Goal: Information Seeking & Learning: Learn about a topic

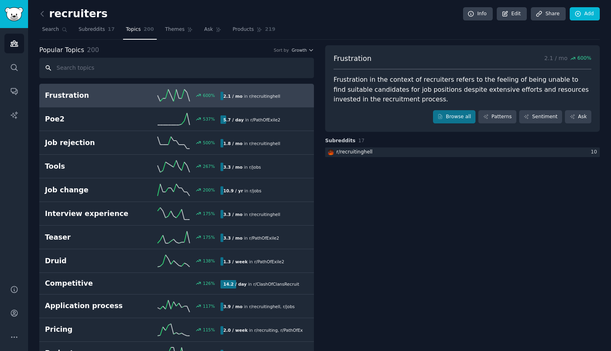
click at [172, 68] on input "text" at bounding box center [176, 68] width 275 height 20
paste input "I've interviewed several candidates lately - and they were awful. "Ask me anyth…"
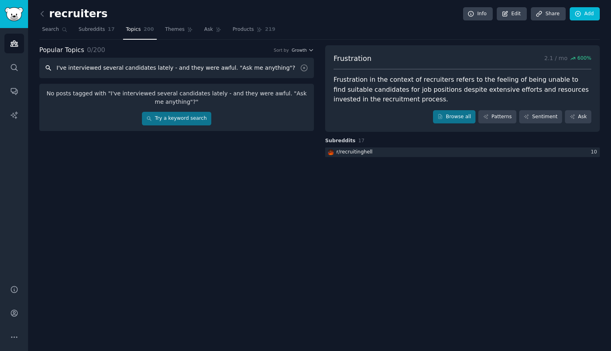
type input "I've interviewed several candidates lately - and they were awful. "Ask me anyth…"
click at [56, 32] on span "Search" at bounding box center [50, 29] width 17 height 7
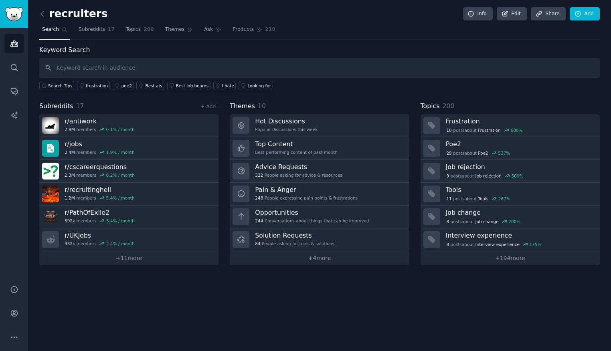
click at [132, 66] on input "text" at bounding box center [319, 68] width 560 height 20
type input "I've interviewed several candidates lately - and they were awful. "Ask me anyth…"
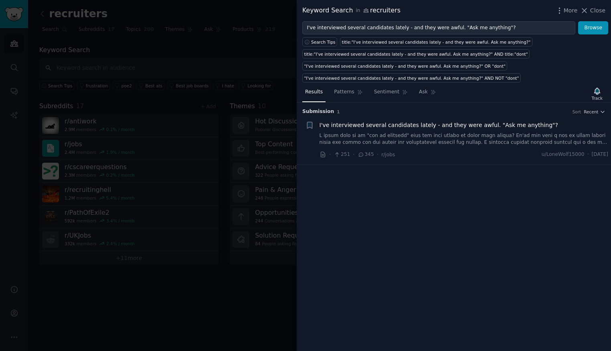
click at [334, 126] on span "I've interviewed several candidates lately - and they were awful. "Ask me anyth…" at bounding box center [438, 125] width 238 height 8
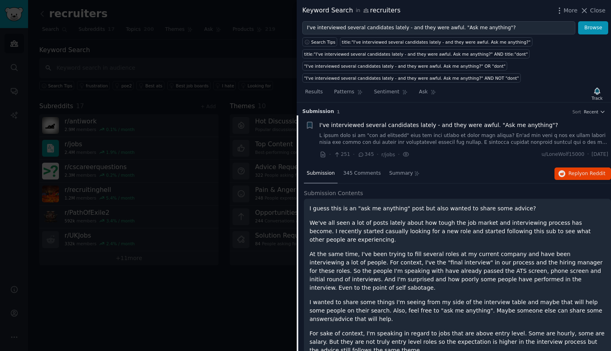
scroll to position [12, 0]
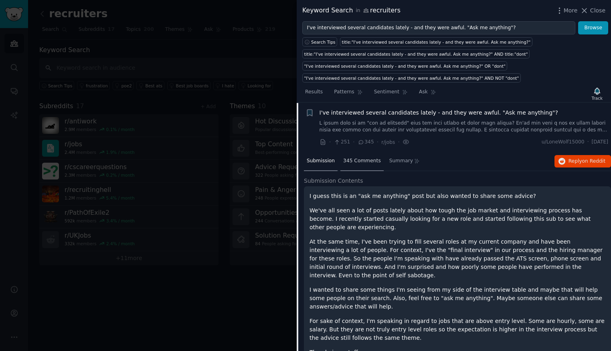
click at [357, 158] on span "345 Comments" at bounding box center [362, 161] width 38 height 7
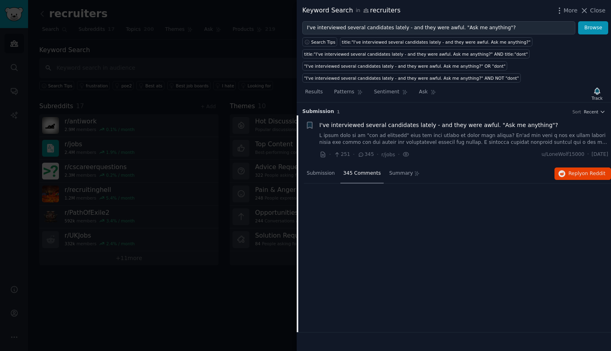
scroll to position [0, 0]
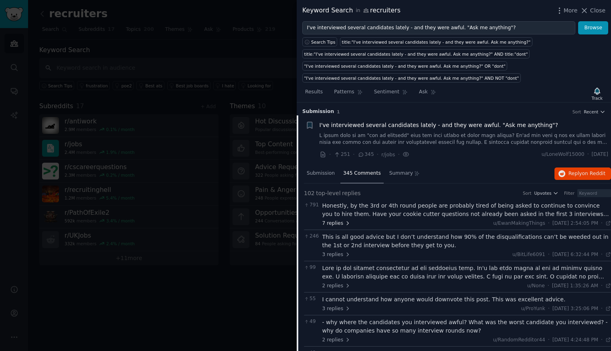
click at [346, 220] on span "7 replies" at bounding box center [336, 223] width 28 height 7
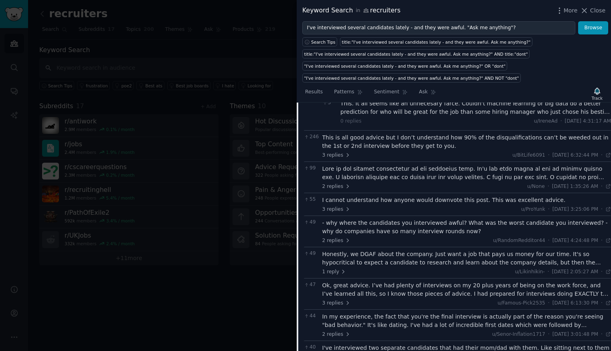
scroll to position [315, 0]
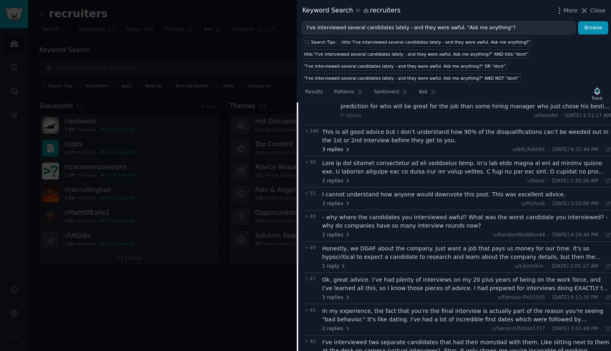
click at [340, 152] on span "3 replies" at bounding box center [336, 149] width 28 height 7
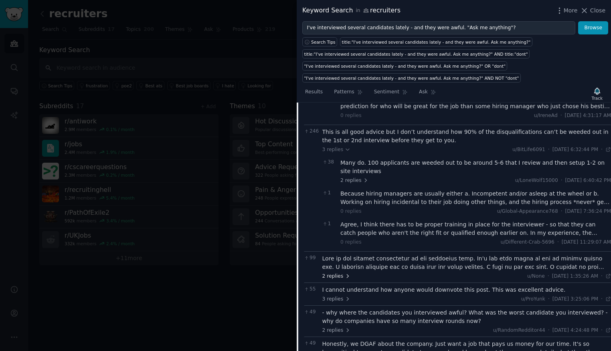
click at [339, 275] on span "2 replies" at bounding box center [336, 276] width 28 height 7
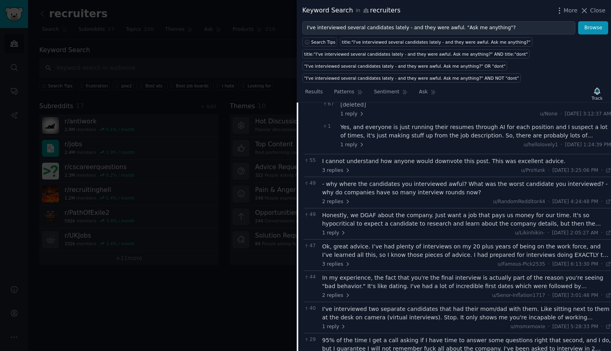
scroll to position [518, 0]
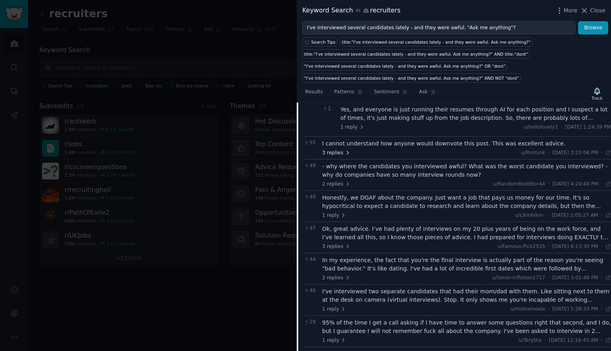
click at [338, 151] on span "3 replies" at bounding box center [336, 153] width 28 height 7
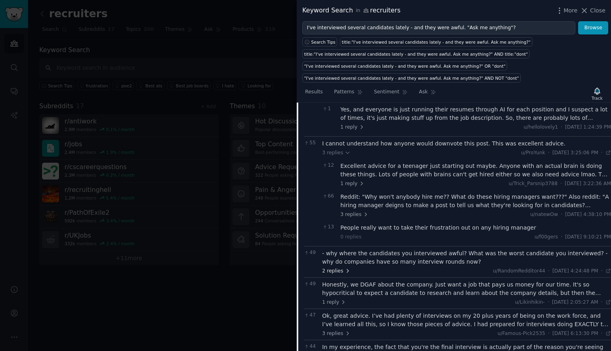
click at [339, 271] on span "2 replies" at bounding box center [336, 271] width 28 height 7
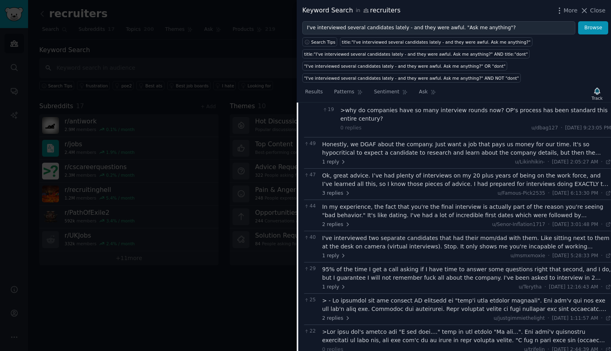
scroll to position [745, 0]
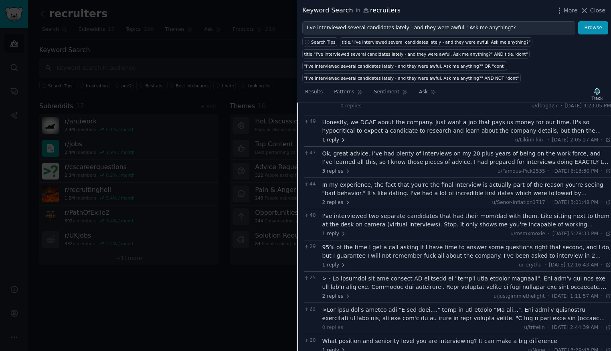
click at [337, 139] on span "1 reply" at bounding box center [334, 140] width 24 height 7
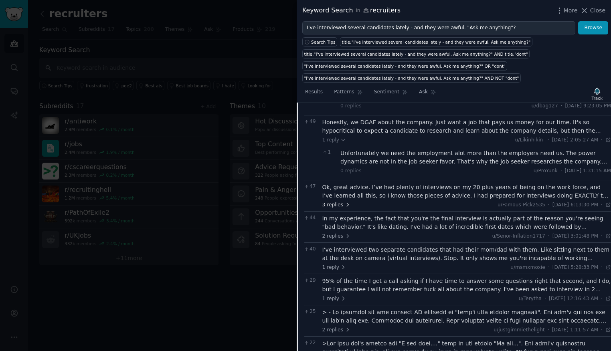
click at [337, 202] on span "3 replies" at bounding box center [336, 205] width 28 height 7
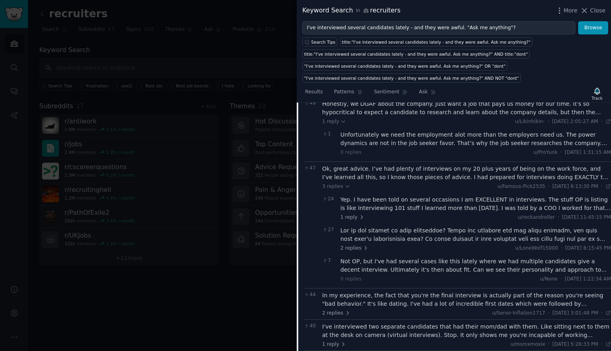
scroll to position [746, 0]
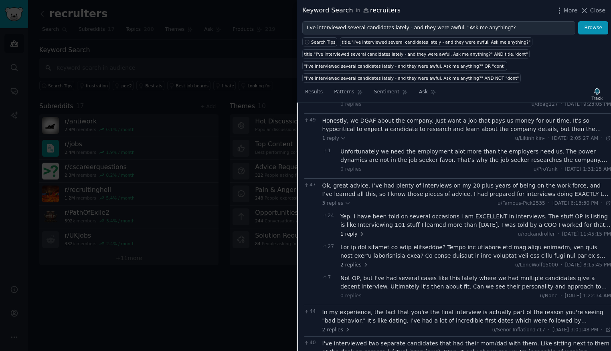
click at [351, 236] on span "1 reply" at bounding box center [352, 234] width 24 height 7
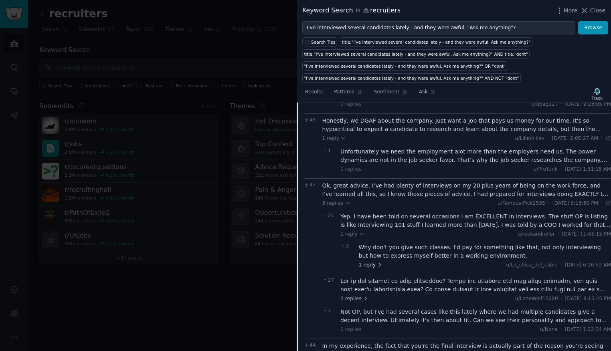
click at [371, 266] on span "1 reply" at bounding box center [371, 265] width 24 height 7
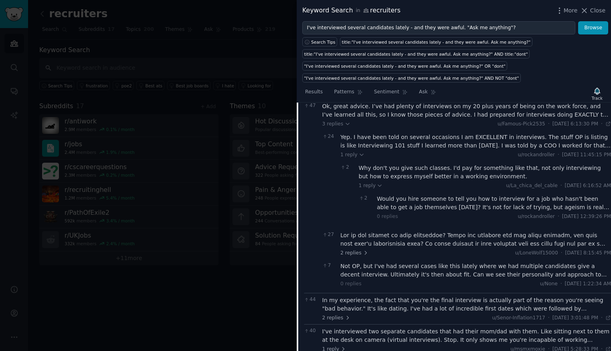
scroll to position [832, 0]
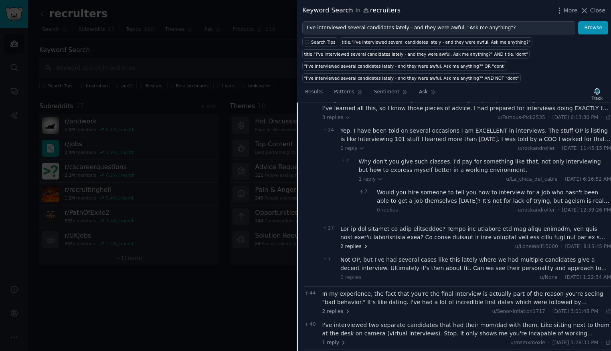
click at [356, 247] on span "2 replies" at bounding box center [354, 246] width 28 height 7
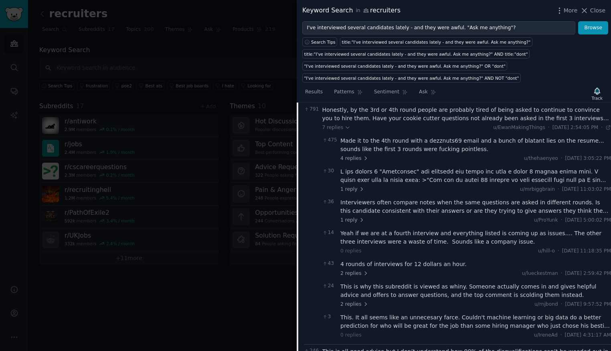
scroll to position [96, 0]
click at [354, 162] on div "475 Made it to the 4th round with a dezznuts69 email and a bunch of blatant lie…" at bounding box center [466, 148] width 289 height 31
click at [354, 157] on span "4 replies" at bounding box center [354, 158] width 28 height 7
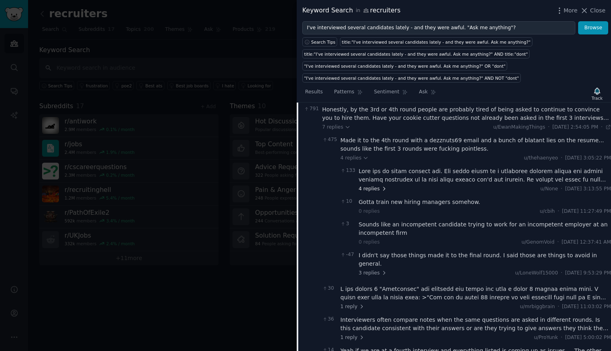
click at [366, 189] on span "4 replies" at bounding box center [373, 189] width 28 height 7
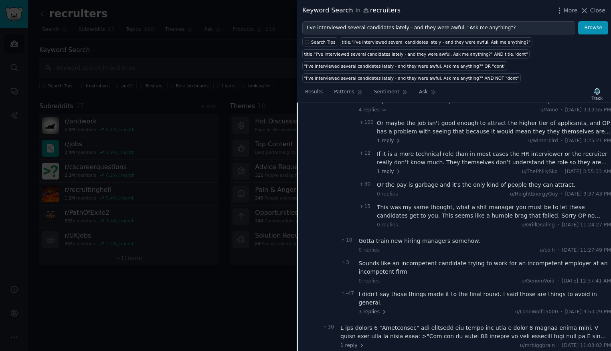
scroll to position [176, 0]
click at [389, 138] on span "1 reply" at bounding box center [389, 140] width 24 height 7
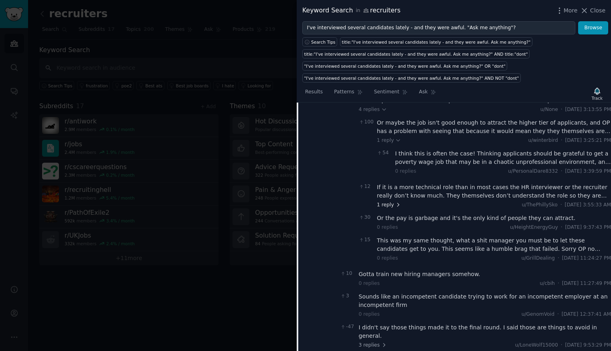
click at [390, 205] on span "1 reply" at bounding box center [389, 205] width 24 height 7
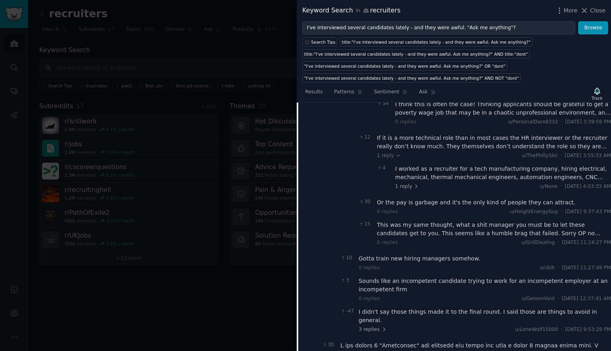
scroll to position [225, 0]
click at [406, 185] on span "1 reply" at bounding box center [407, 186] width 24 height 7
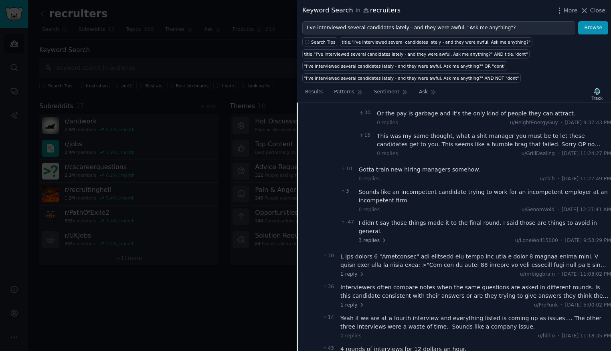
scroll to position [348, 0]
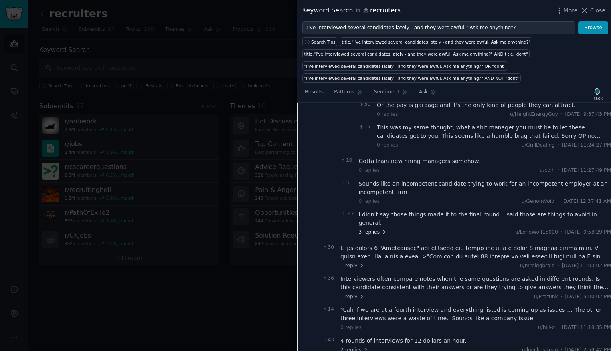
click at [369, 229] on span "3 replies" at bounding box center [373, 232] width 28 height 7
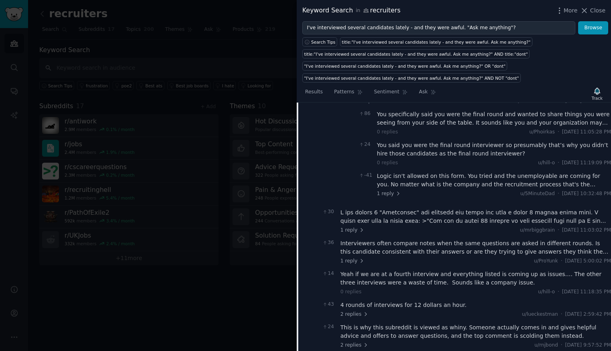
scroll to position [488, 0]
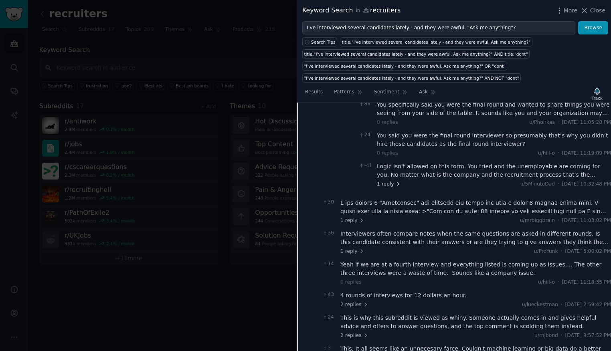
click at [386, 181] on span "1 reply" at bounding box center [389, 184] width 24 height 7
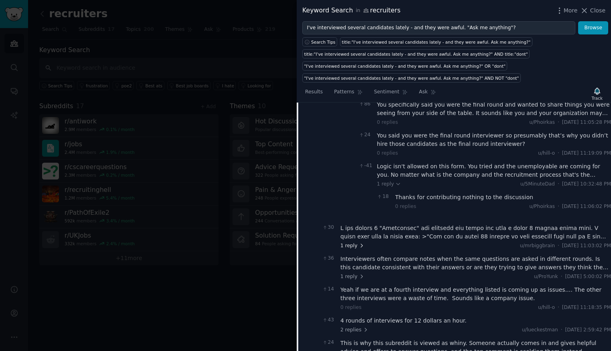
click at [356, 243] on span "1 reply" at bounding box center [352, 246] width 24 height 7
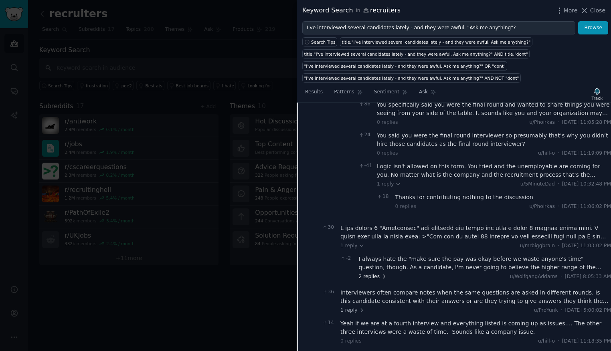
click at [370, 273] on span "2 replies" at bounding box center [373, 276] width 28 height 7
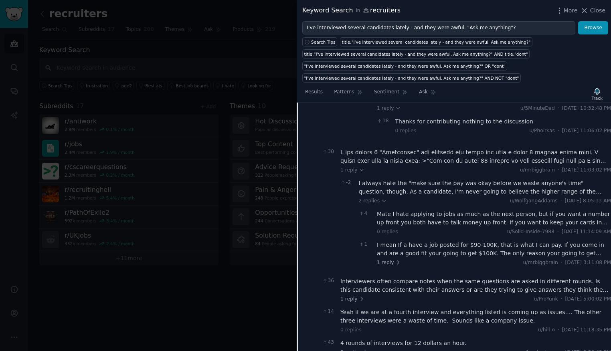
scroll to position [566, 0]
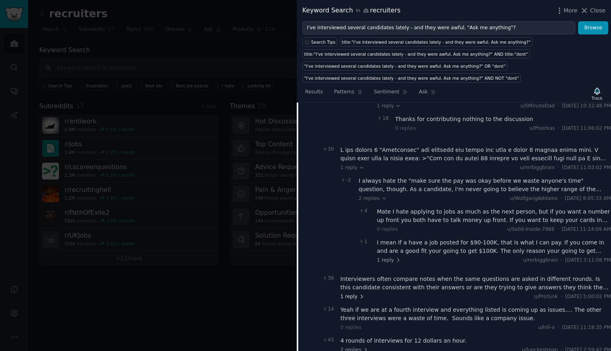
click at [344, 293] on span "1 reply" at bounding box center [352, 296] width 24 height 7
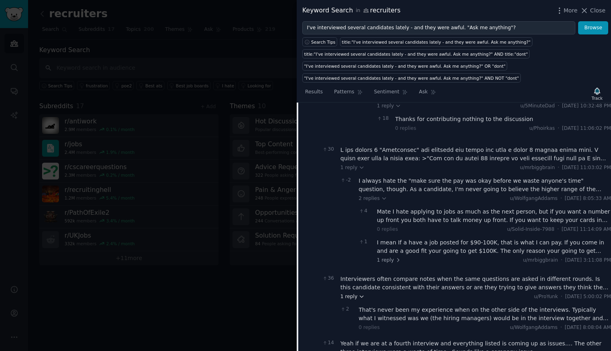
scroll to position [590, 0]
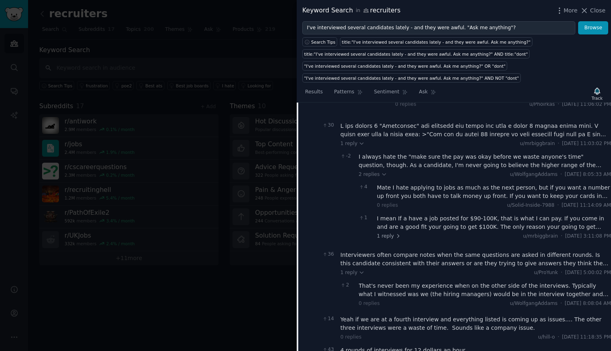
click at [395, 224] on div "I mean If a have a job posted for $90-100K, that is what I can pay. If you come…" at bounding box center [494, 226] width 234 height 25
click at [368, 171] on span "2 replies" at bounding box center [373, 174] width 28 height 7
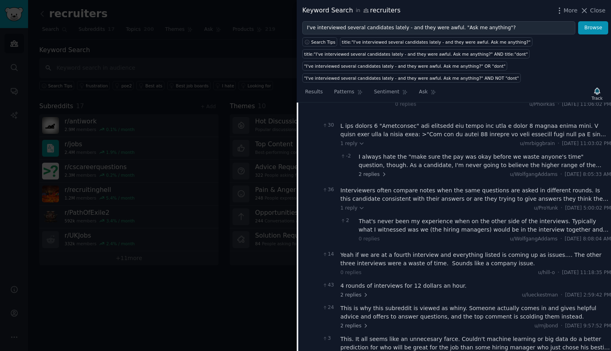
click at [374, 170] on div "-2 I always hate the "make sure the pay was okay before we waste anyone's time"…" at bounding box center [475, 165] width 271 height 31
click at [372, 171] on span "2 replies" at bounding box center [373, 174] width 28 height 7
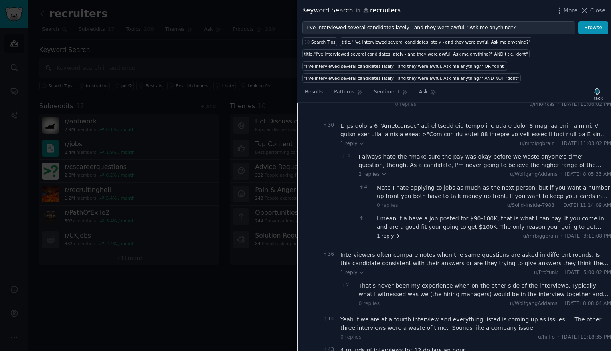
click at [391, 233] on span "1 reply" at bounding box center [389, 236] width 24 height 7
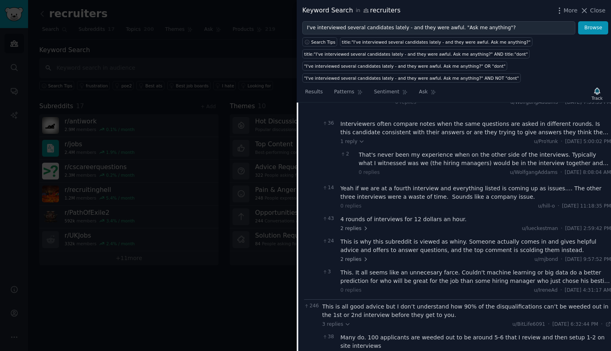
scroll to position [756, 0]
click at [354, 224] on span "2 replies" at bounding box center [354, 227] width 28 height 7
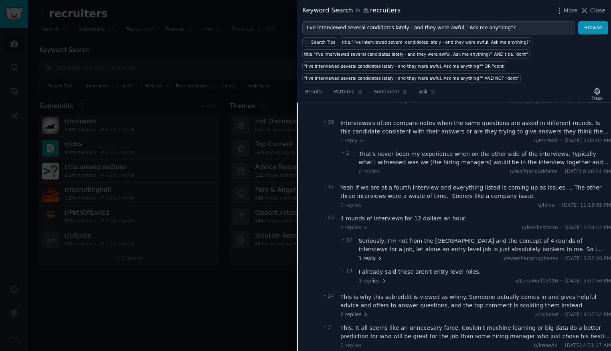
click at [370, 255] on span "1 reply" at bounding box center [371, 258] width 24 height 7
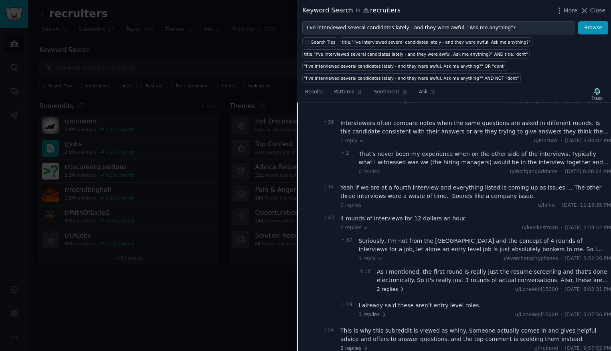
click at [390, 286] on span "2 replies" at bounding box center [391, 289] width 28 height 7
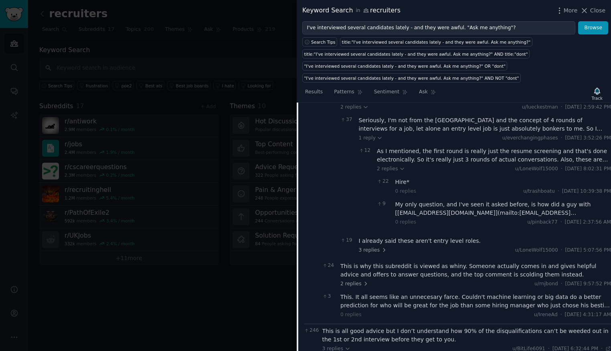
scroll to position [881, 0]
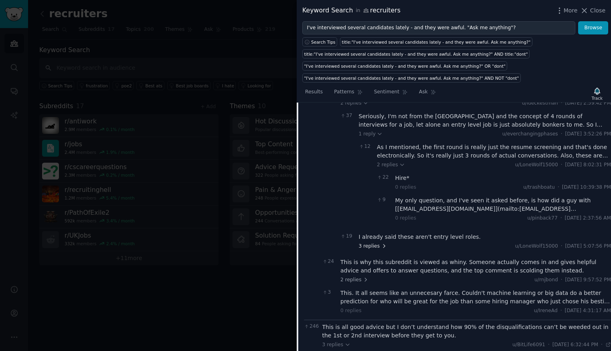
click at [367, 243] on span "3 replies" at bounding box center [373, 246] width 28 height 7
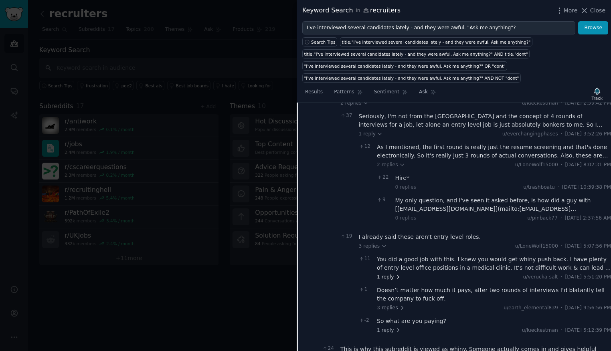
click at [387, 274] on span "1 reply" at bounding box center [389, 277] width 24 height 7
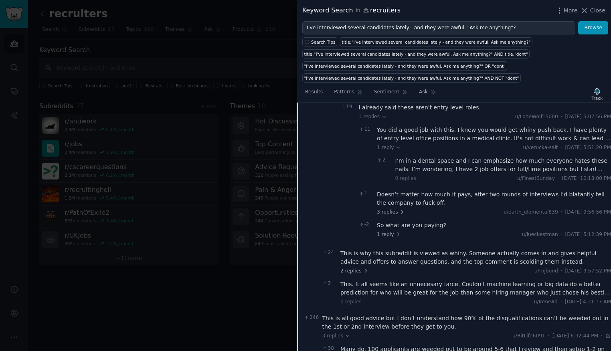
scroll to position [1011, 0]
click at [387, 199] on div "Doesn’t matter how much it pays, after two rounds of interviews I’d blatantly t…" at bounding box center [494, 202] width 234 height 25
click at [388, 208] on span "3 replies" at bounding box center [391, 211] width 28 height 7
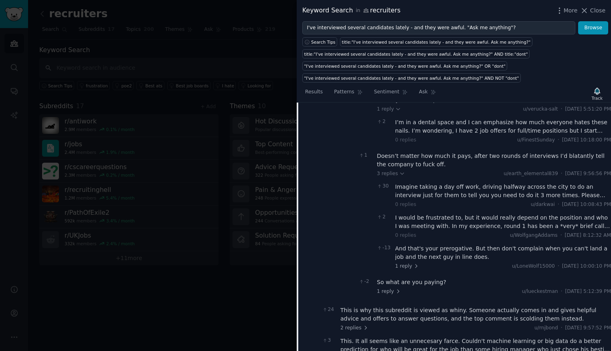
scroll to position [1050, 0]
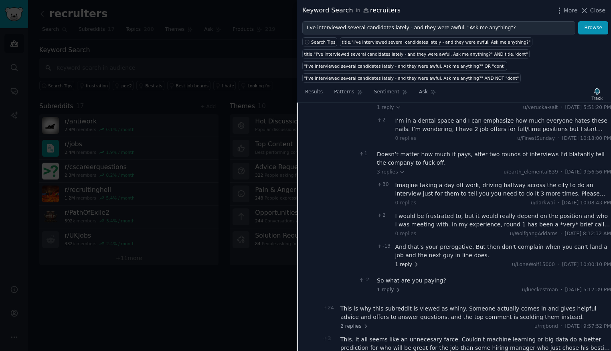
click at [406, 261] on span "1 reply" at bounding box center [407, 264] width 24 height 7
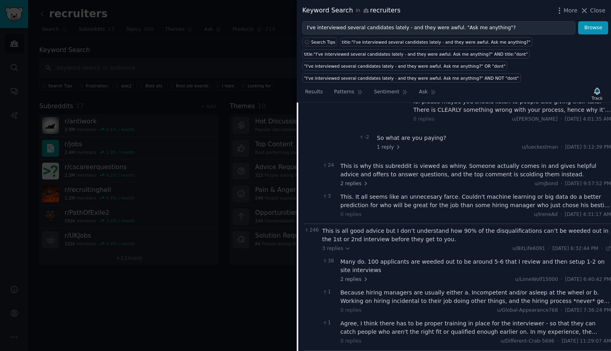
scroll to position [1227, 0]
click at [346, 180] on span "2 replies" at bounding box center [354, 183] width 28 height 7
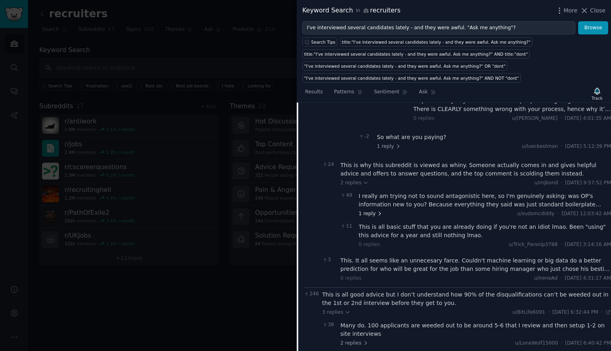
click at [374, 210] on span "1 reply" at bounding box center [371, 213] width 24 height 7
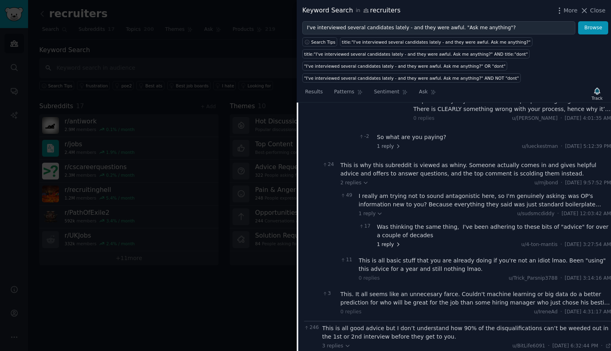
click at [389, 241] on span "1 reply" at bounding box center [389, 244] width 24 height 7
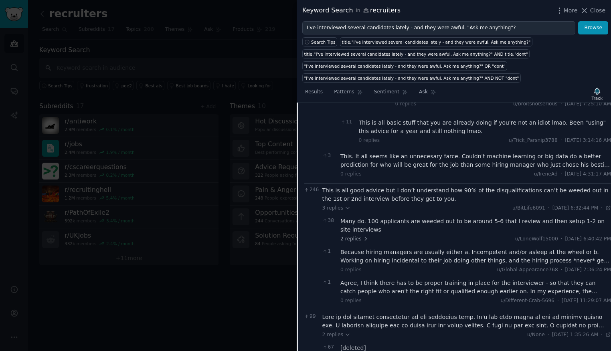
scroll to position [1399, 0]
drag, startPoint x: 359, startPoint y: 225, endPoint x: 365, endPoint y: 235, distance: 11.3
click at [365, 235] on div "38 Many do. 100 applicants are weeded out to be around 5-6 that I review and th…" at bounding box center [466, 229] width 289 height 31
click at [367, 235] on span "2 replies" at bounding box center [354, 238] width 28 height 7
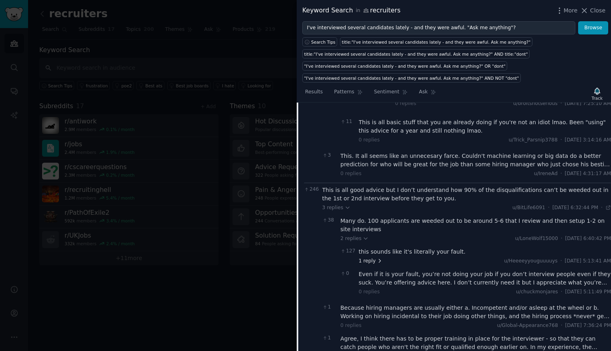
click at [371, 258] on span "1 reply" at bounding box center [371, 261] width 24 height 7
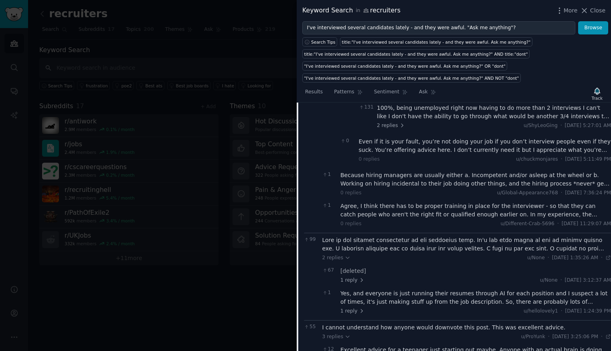
scroll to position [1566, 0]
click at [386, 121] on span "2 replies" at bounding box center [391, 124] width 28 height 7
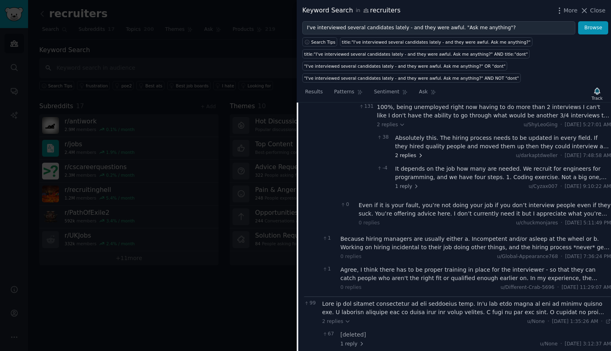
click at [410, 152] on span "2 replies" at bounding box center [409, 155] width 28 height 7
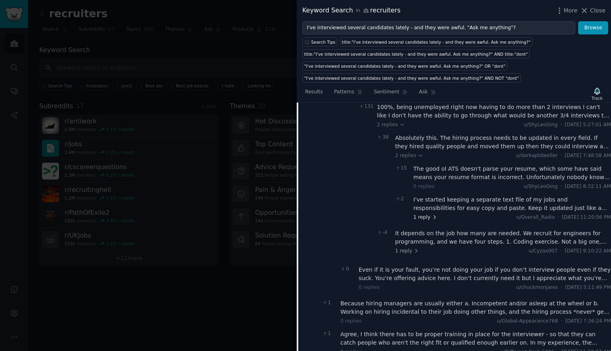
click at [424, 214] on span "1 reply" at bounding box center [425, 217] width 24 height 7
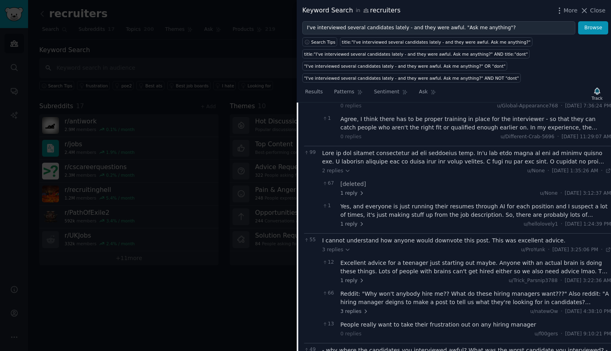
scroll to position [1810, 0]
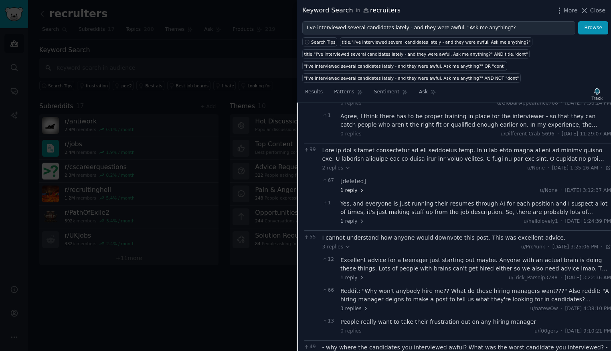
click at [352, 187] on span "1 reply" at bounding box center [352, 190] width 24 height 7
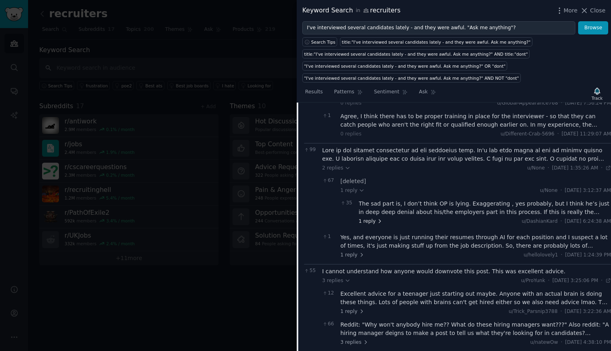
click at [372, 218] on span "1 reply" at bounding box center [371, 221] width 24 height 7
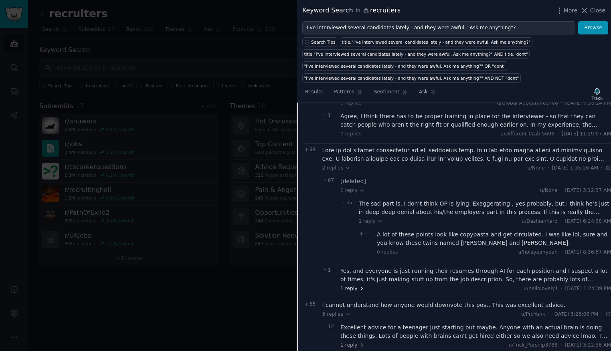
click at [359, 286] on icon at bounding box center [362, 289] width 6 height 6
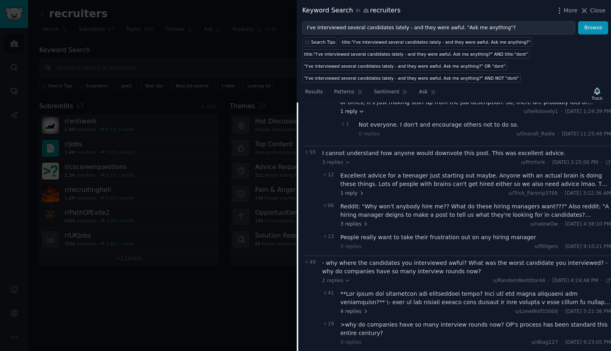
scroll to position [2008, 0]
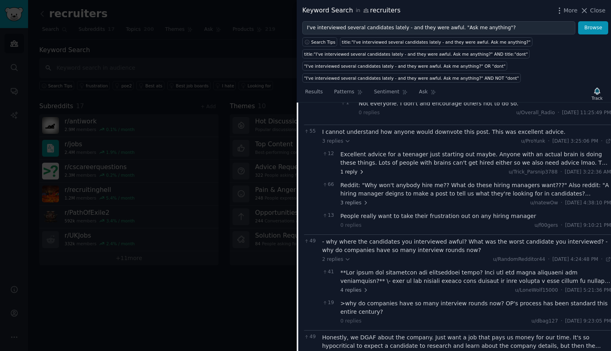
click at [352, 169] on span "1 reply" at bounding box center [352, 172] width 24 height 7
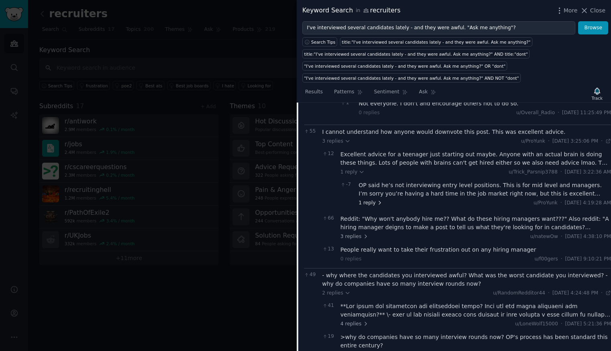
click at [372, 200] on span "1 reply" at bounding box center [371, 203] width 24 height 7
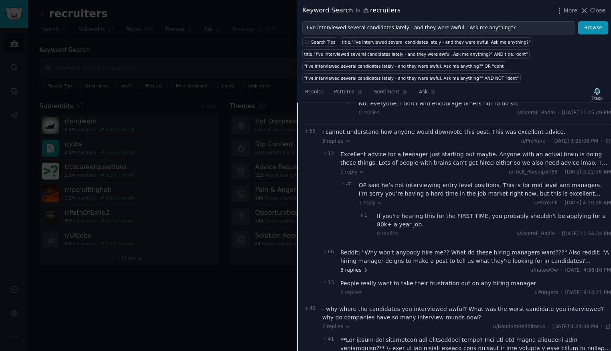
click at [360, 267] on span "3 replies" at bounding box center [354, 270] width 28 height 7
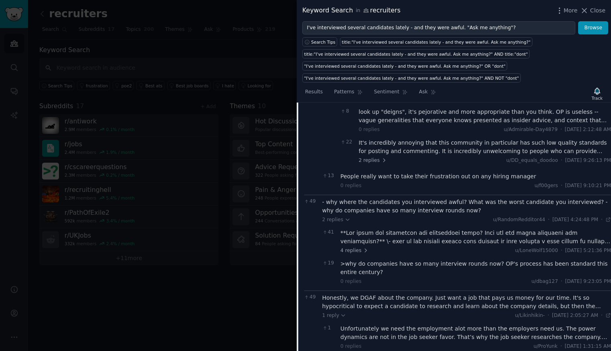
scroll to position [2211, 0]
click at [377, 156] on span "2 replies" at bounding box center [373, 159] width 28 height 7
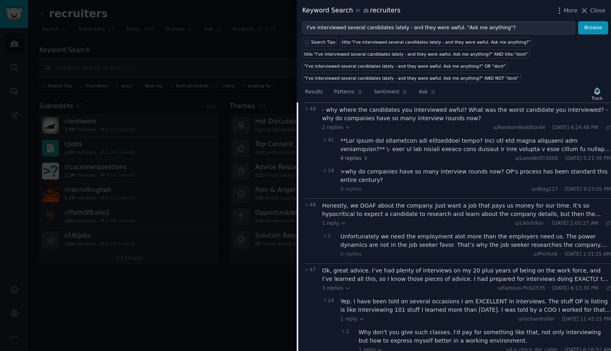
scroll to position [2379, 0]
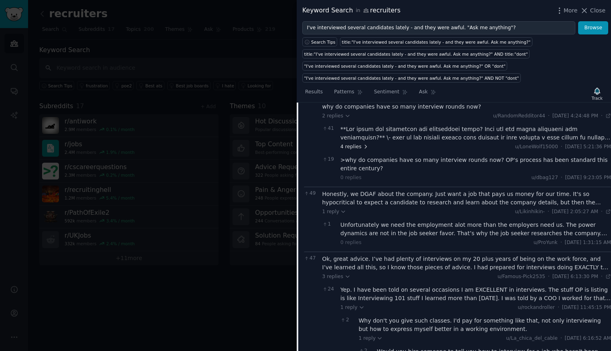
click at [358, 143] on span "4 replies" at bounding box center [354, 146] width 28 height 7
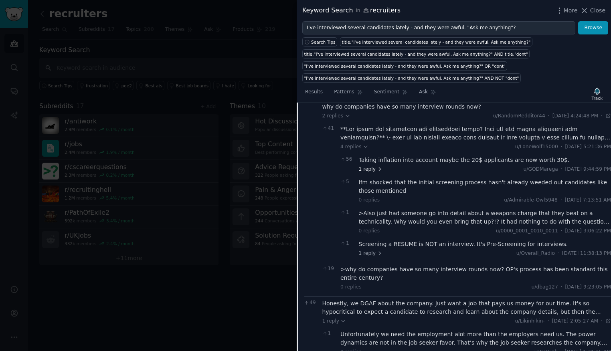
click at [366, 166] on span "1 reply" at bounding box center [371, 169] width 24 height 7
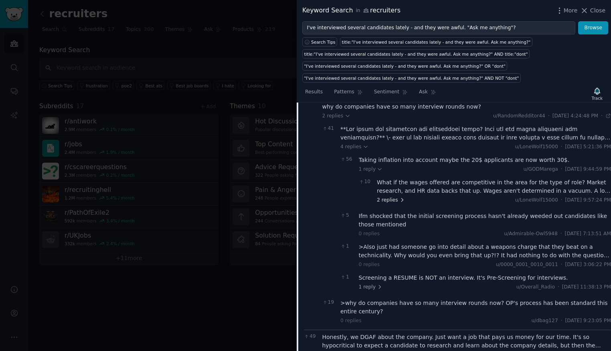
click at [389, 197] on span "2 replies" at bounding box center [391, 200] width 28 height 7
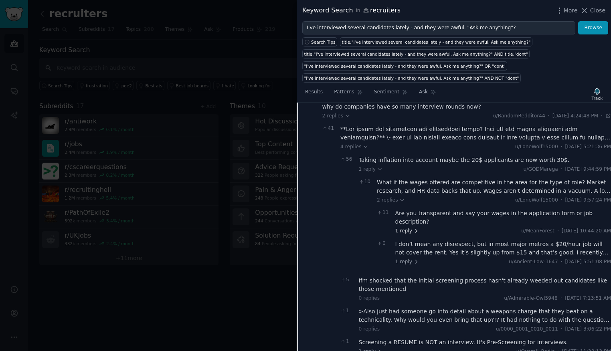
click at [406, 228] on span "1 reply" at bounding box center [407, 231] width 24 height 7
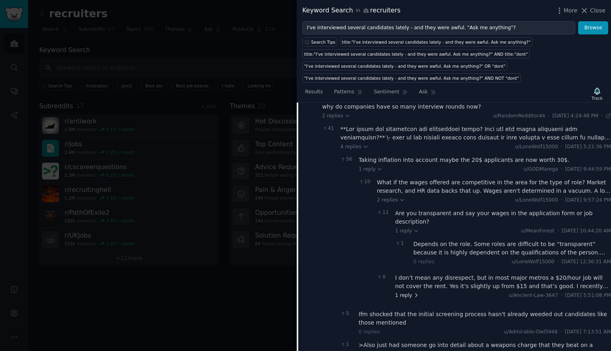
click at [410, 292] on span "1 reply" at bounding box center [407, 295] width 24 height 7
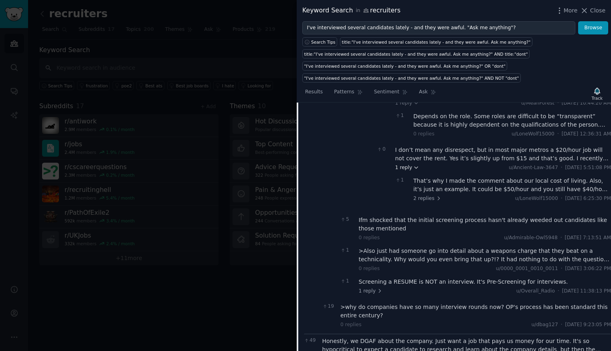
scroll to position [2508, 0]
click at [429, 194] on span "2 replies" at bounding box center [427, 197] width 28 height 7
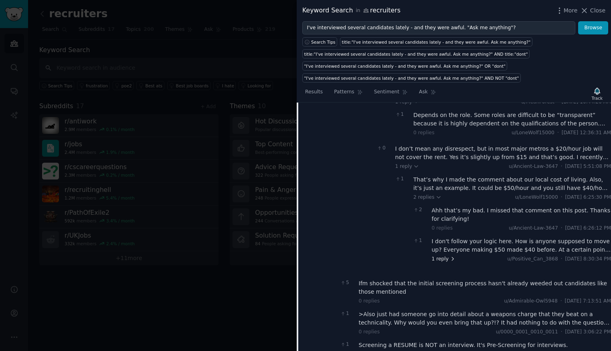
click at [444, 256] on span "1 reply" at bounding box center [444, 259] width 24 height 7
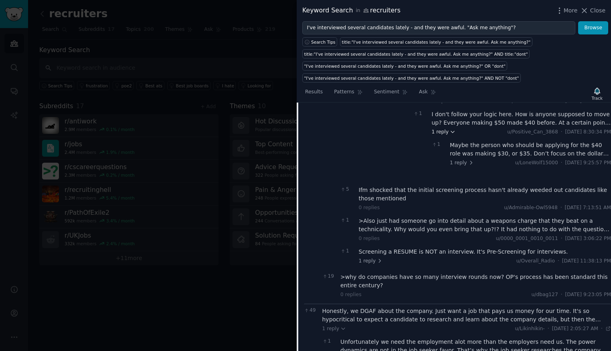
scroll to position [2636, 0]
click at [462, 159] on span "1 reply" at bounding box center [462, 162] width 24 height 7
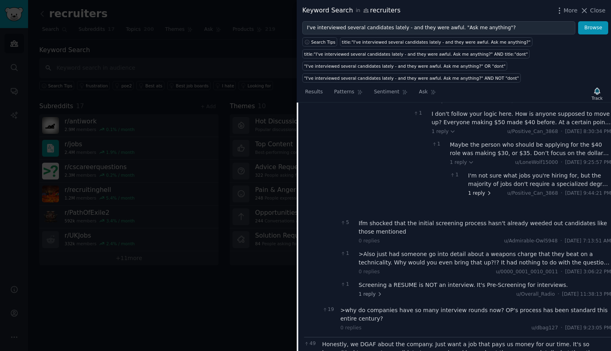
click at [484, 190] on span "1 reply" at bounding box center [480, 193] width 24 height 7
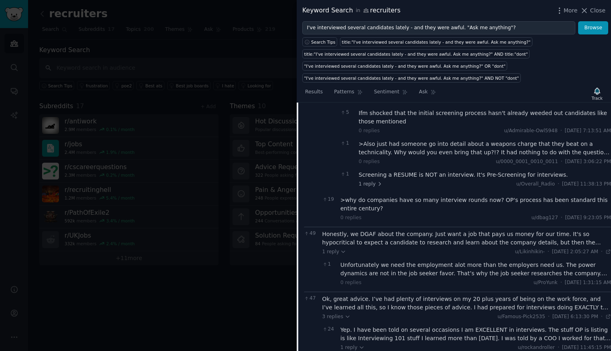
scroll to position [2793, 0]
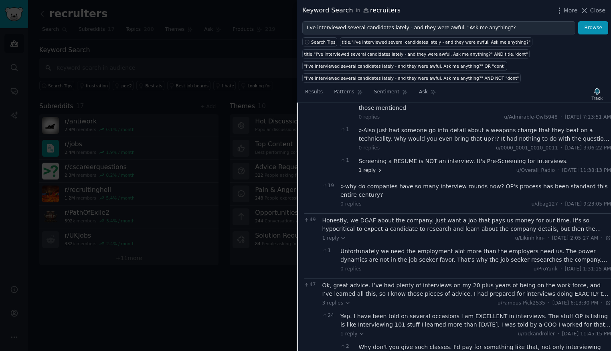
click at [368, 167] on span "1 reply" at bounding box center [371, 170] width 24 height 7
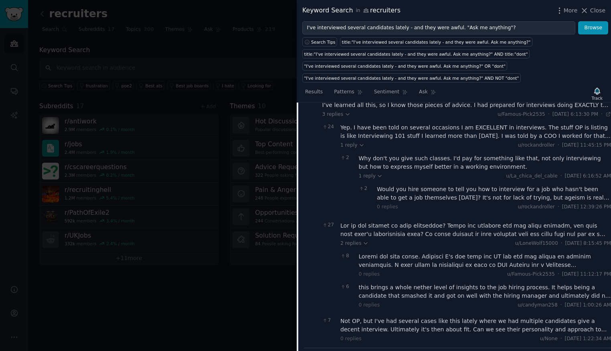
scroll to position [3016, 0]
click at [360, 144] on icon at bounding box center [361, 145] width 3 height 2
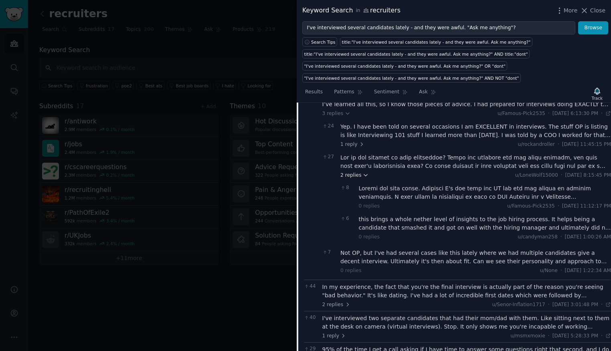
click at [365, 172] on icon at bounding box center [366, 175] width 6 height 6
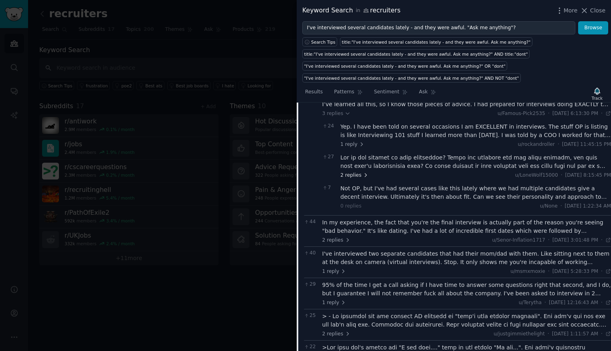
click at [357, 172] on span "2 replies" at bounding box center [354, 175] width 28 height 7
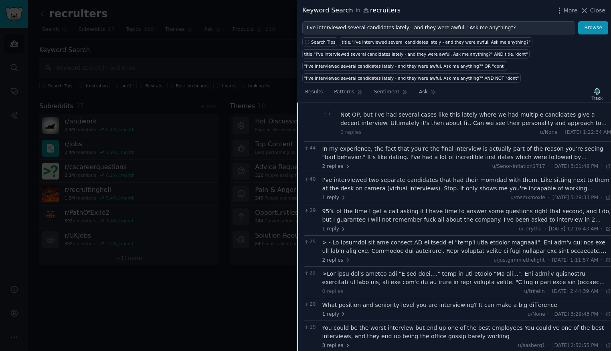
scroll to position [3152, 0]
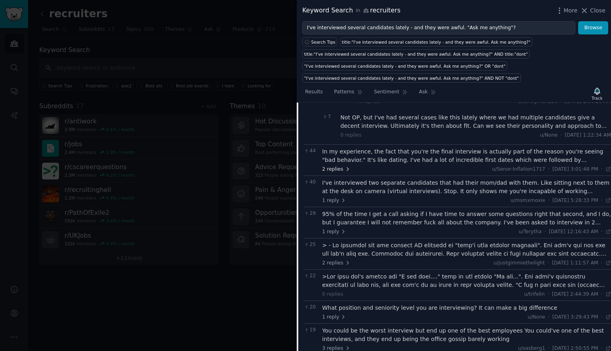
click at [334, 166] on span "2 replies" at bounding box center [336, 169] width 28 height 7
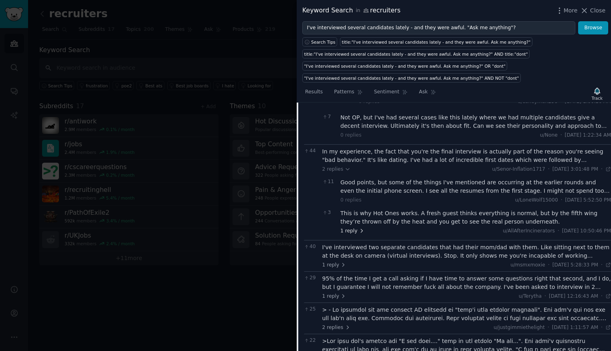
click at [350, 228] on span "1 reply" at bounding box center [352, 231] width 24 height 7
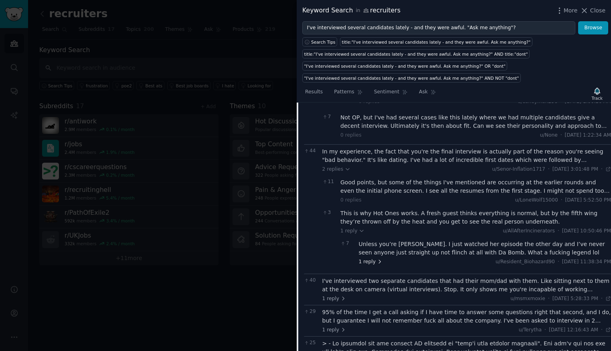
click at [370, 259] on span "1 reply" at bounding box center [371, 262] width 24 height 7
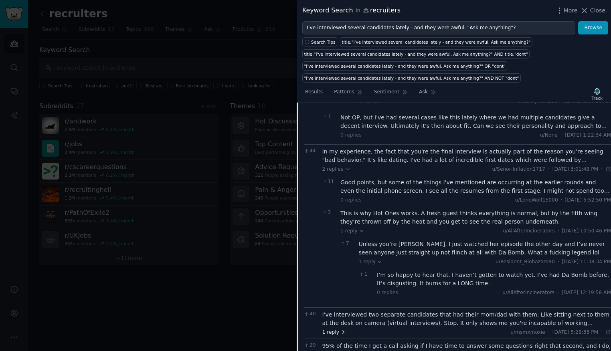
click at [340, 329] on icon at bounding box center [343, 332] width 6 height 6
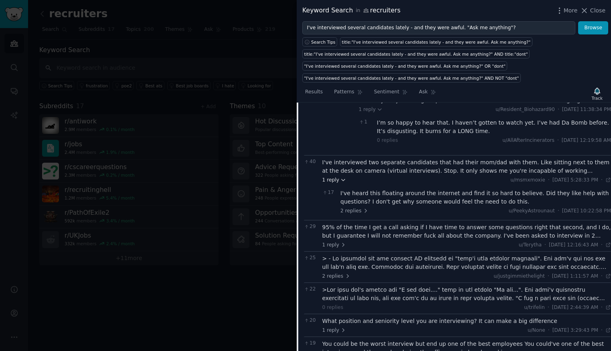
scroll to position [3307, 0]
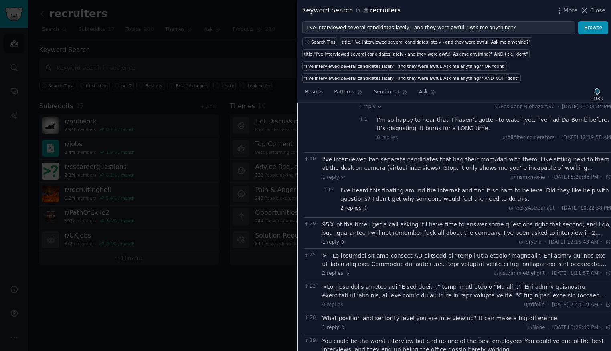
click at [354, 205] on span "2 replies" at bounding box center [354, 208] width 28 height 7
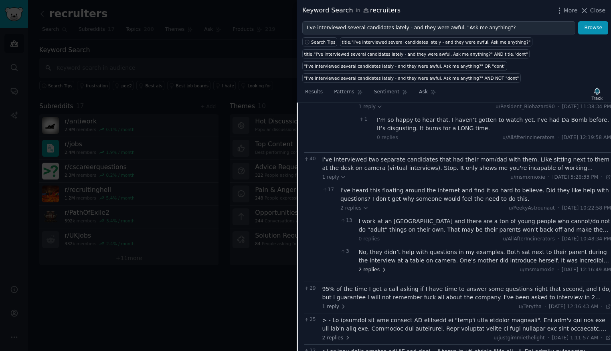
click at [378, 267] on span "2 replies" at bounding box center [373, 270] width 28 height 7
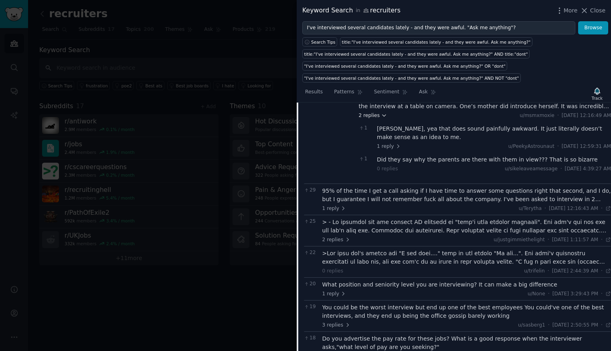
scroll to position [3463, 0]
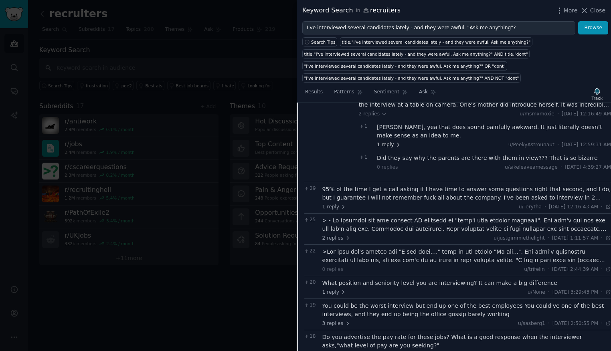
click at [388, 141] on span "1 reply" at bounding box center [389, 144] width 24 height 7
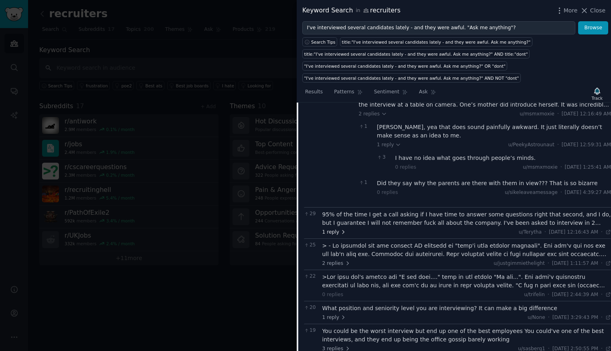
click at [337, 229] on span "1 reply" at bounding box center [334, 232] width 24 height 7
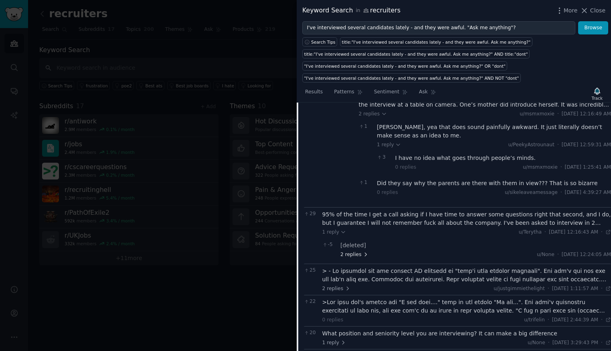
click at [353, 251] on span "2 replies" at bounding box center [354, 254] width 28 height 7
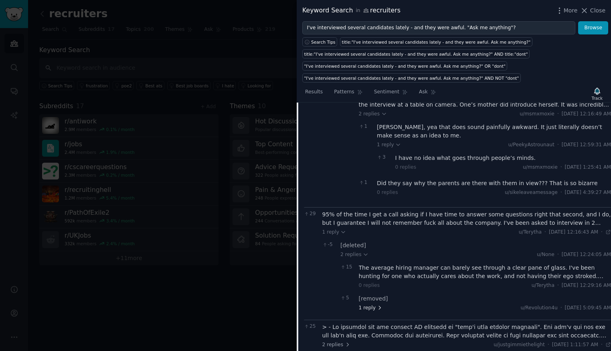
click at [370, 305] on span "1 reply" at bounding box center [371, 308] width 24 height 7
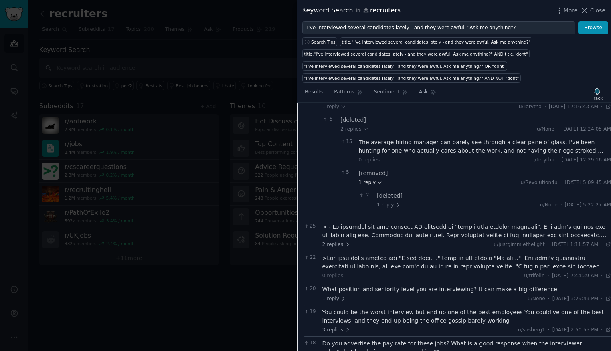
scroll to position [3602, 0]
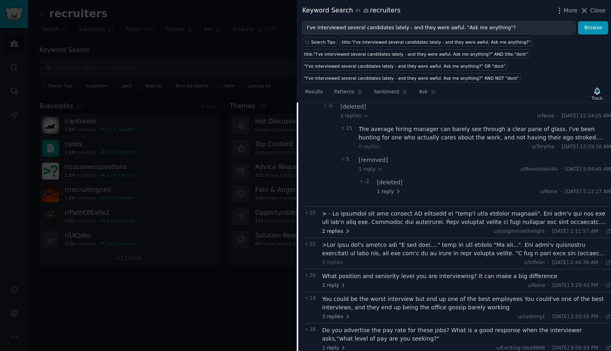
click at [343, 228] on span "2 replies" at bounding box center [336, 231] width 28 height 7
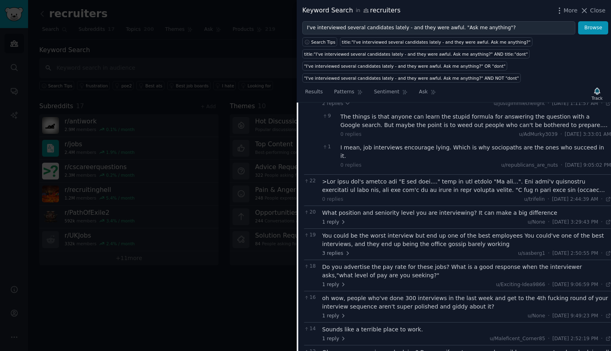
scroll to position [3730, 0]
click at [335, 218] on span "1 reply" at bounding box center [334, 221] width 24 height 7
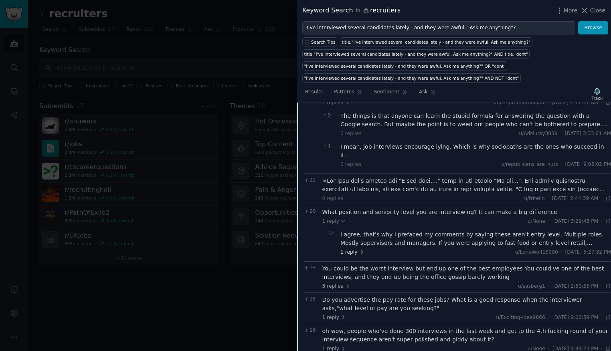
click at [350, 249] on span "1 reply" at bounding box center [352, 252] width 24 height 7
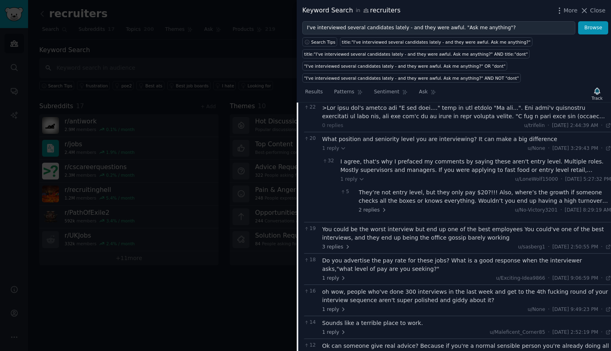
scroll to position [3804, 0]
click at [371, 206] on span "2 replies" at bounding box center [373, 209] width 28 height 7
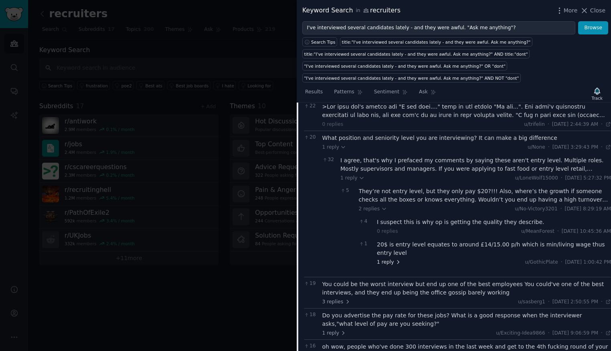
click at [386, 259] on span "1 reply" at bounding box center [389, 262] width 24 height 7
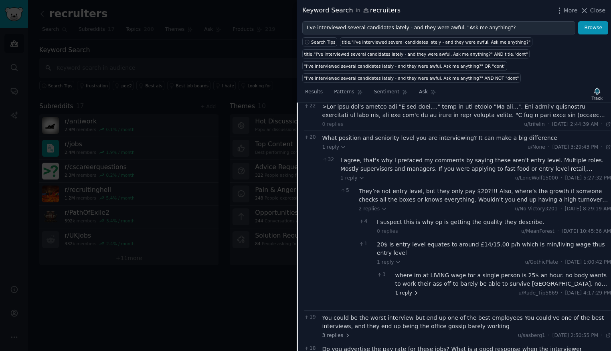
click at [410, 290] on span "1 reply" at bounding box center [407, 293] width 24 height 7
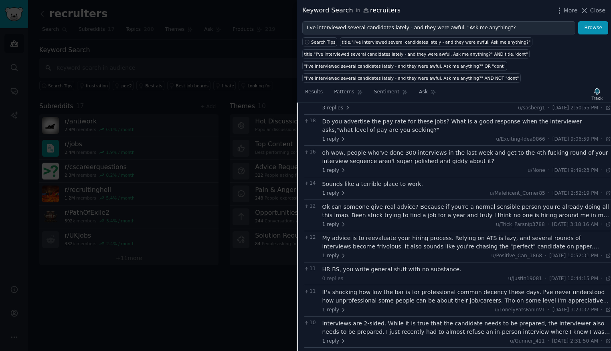
scroll to position [4066, 0]
click at [327, 135] on span "1 reply" at bounding box center [334, 138] width 24 height 7
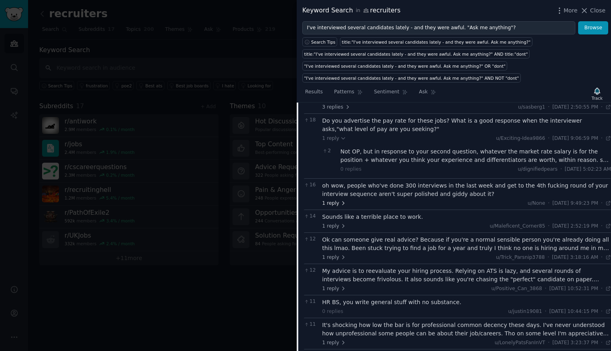
click at [335, 200] on span "1 reply" at bounding box center [334, 203] width 24 height 7
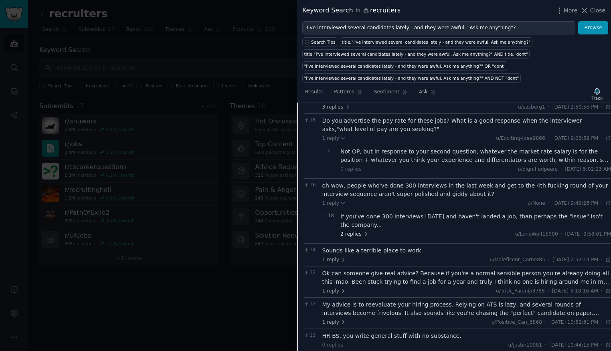
click at [347, 231] on span "2 replies" at bounding box center [354, 234] width 28 height 7
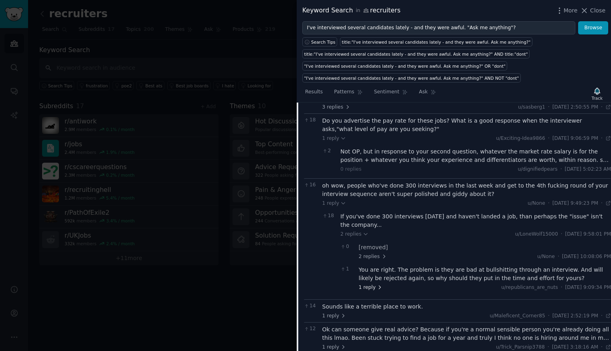
click at [377, 285] on icon at bounding box center [380, 288] width 6 height 6
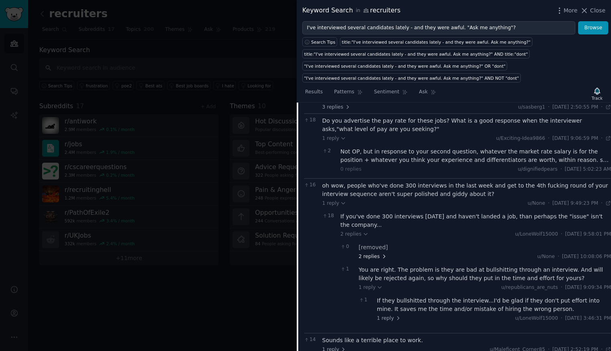
click at [368, 253] on span "2 replies" at bounding box center [373, 256] width 28 height 7
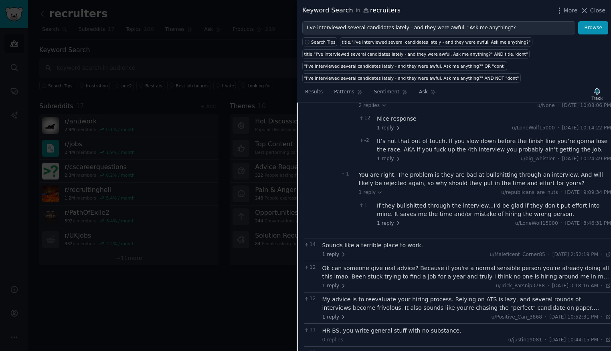
scroll to position [4229, 0]
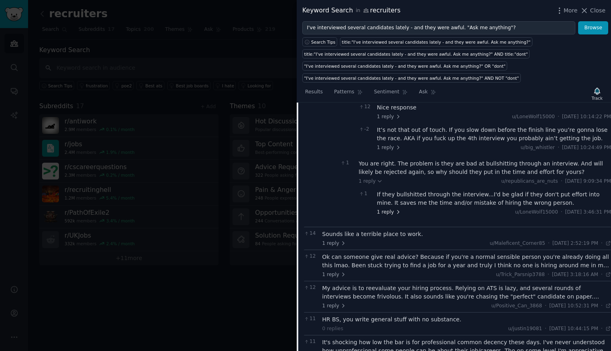
click at [387, 209] on span "1 reply" at bounding box center [389, 212] width 24 height 7
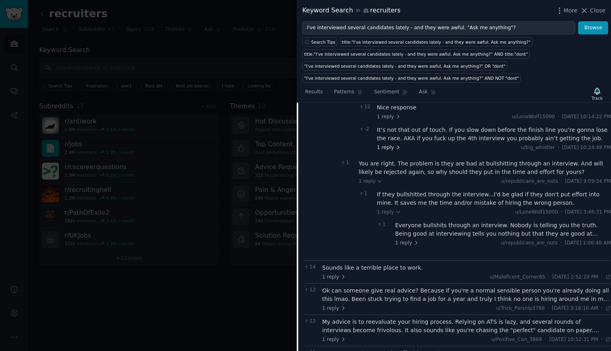
click at [386, 144] on span "1 reply" at bounding box center [389, 147] width 24 height 7
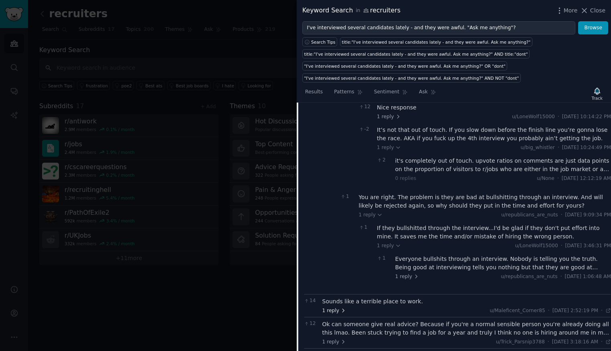
click at [334, 307] on span "1 reply" at bounding box center [334, 310] width 24 height 7
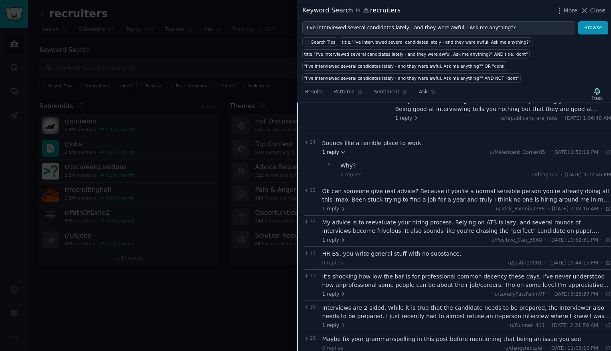
scroll to position [4388, 0]
click at [329, 204] on span "1 reply" at bounding box center [334, 207] width 24 height 7
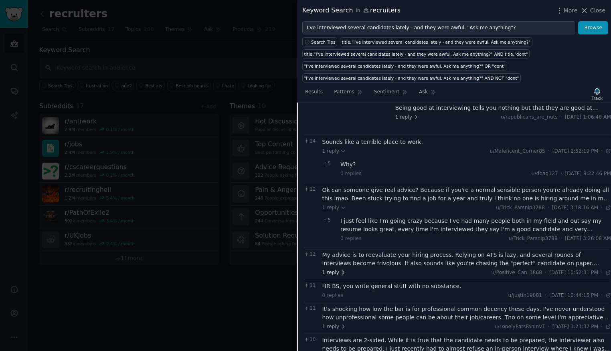
click at [332, 269] on span "1 reply" at bounding box center [334, 272] width 24 height 7
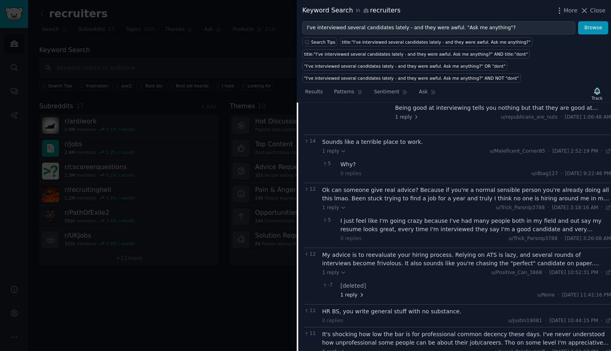
click at [349, 292] on span "1 reply" at bounding box center [352, 295] width 24 height 7
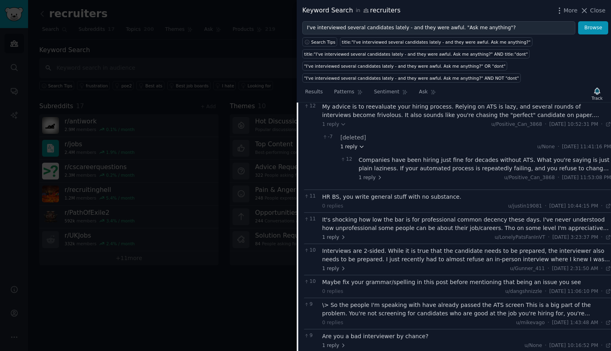
scroll to position [4591, 0]
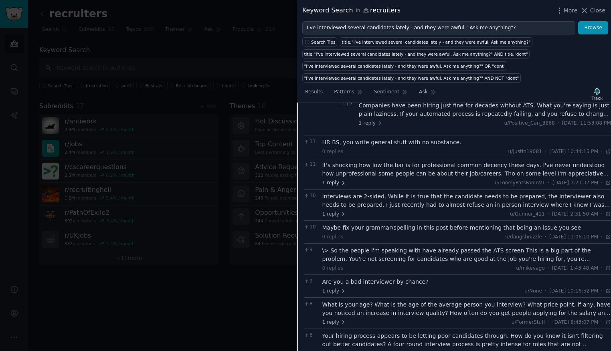
click at [337, 180] on span "1 reply" at bounding box center [334, 183] width 24 height 7
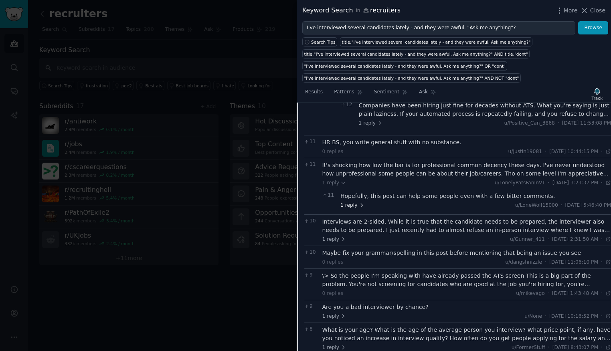
click at [354, 202] on span "1 reply" at bounding box center [352, 205] width 24 height 7
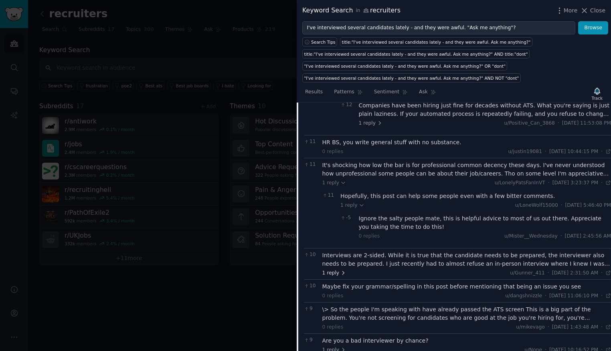
click at [334, 270] on span "1 reply" at bounding box center [334, 273] width 24 height 7
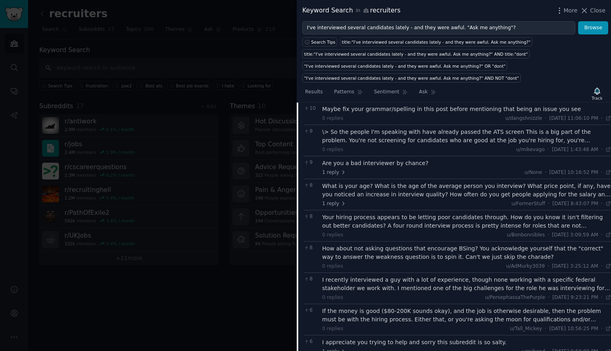
scroll to position [4812, 0]
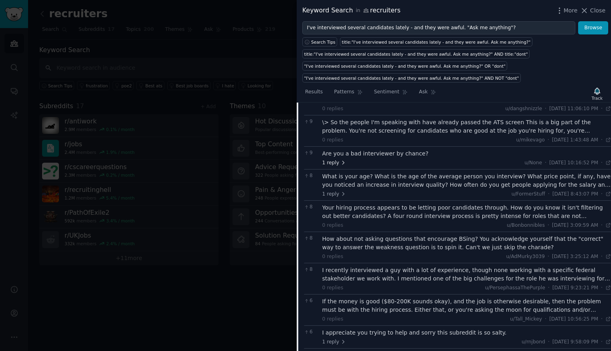
click at [335, 160] on span "1 reply" at bounding box center [334, 163] width 24 height 7
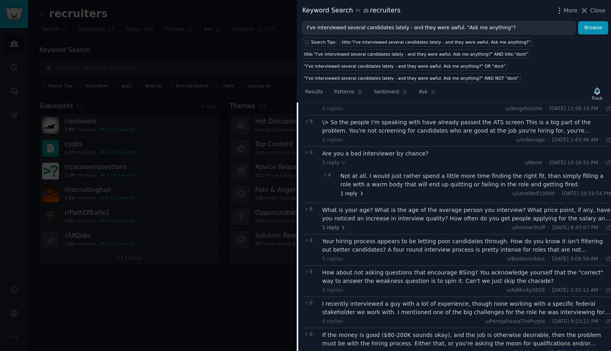
click at [356, 190] on span "1 reply" at bounding box center [352, 193] width 24 height 7
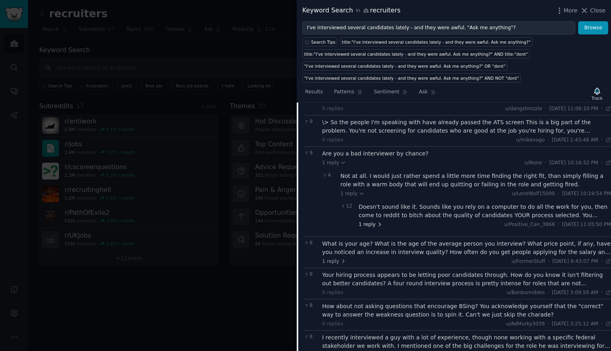
click at [368, 221] on span "1 reply" at bounding box center [371, 224] width 24 height 7
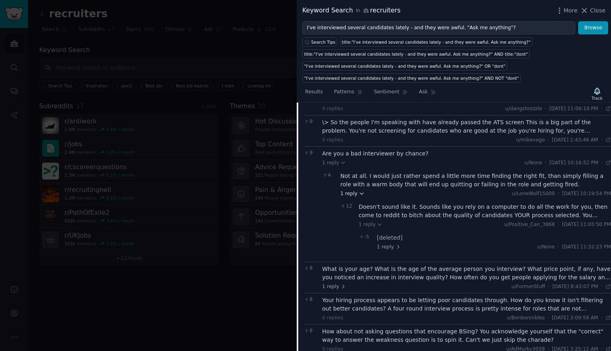
click at [354, 190] on span "1 reply" at bounding box center [352, 193] width 24 height 7
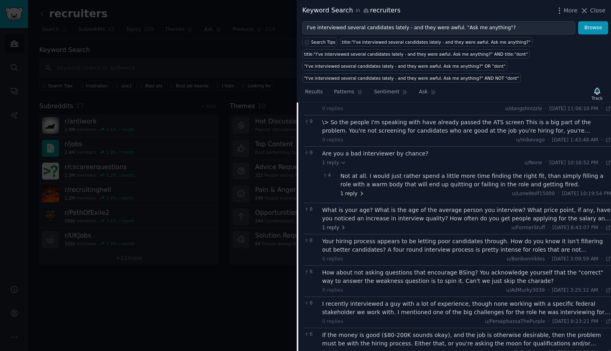
click at [354, 190] on span "1 reply" at bounding box center [352, 193] width 24 height 7
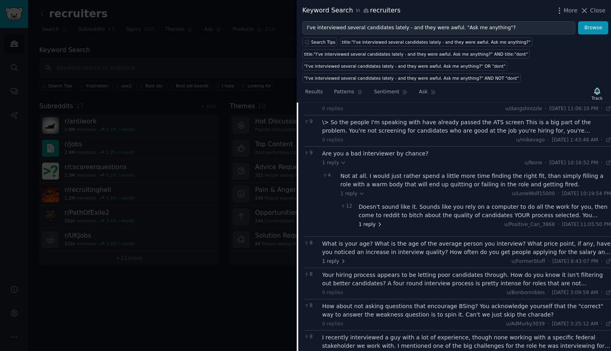
click at [377, 222] on icon at bounding box center [380, 225] width 6 height 6
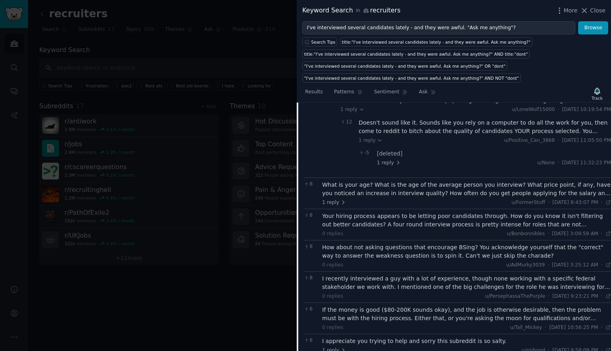
scroll to position [4902, 0]
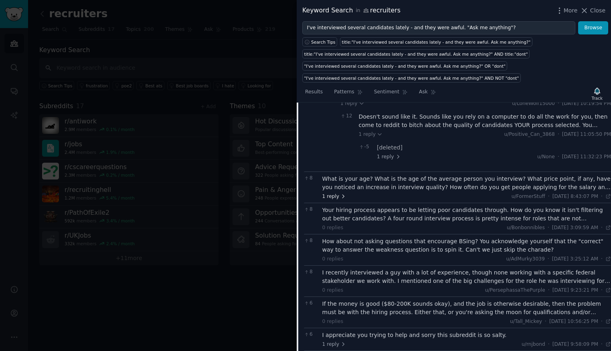
click at [334, 193] on span "1 reply" at bounding box center [334, 196] width 24 height 7
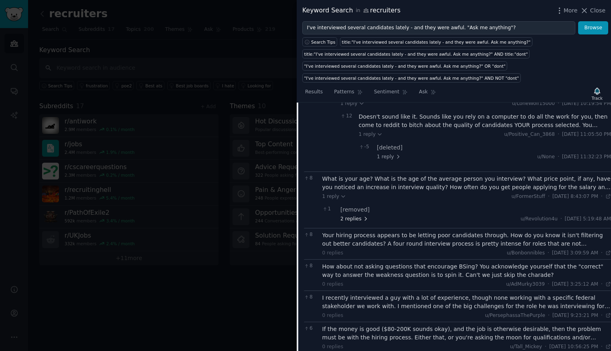
click at [357, 216] on span "2 replies" at bounding box center [354, 219] width 28 height 7
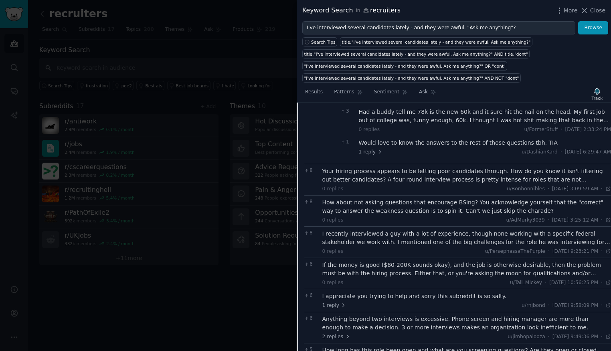
scroll to position [5023, 0]
click at [371, 148] on span "1 reply" at bounding box center [371, 151] width 24 height 7
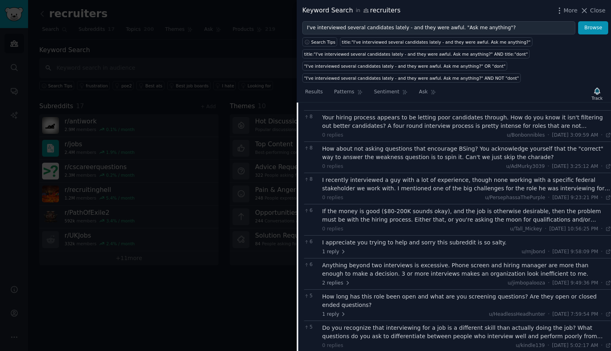
scroll to position [5120, 0]
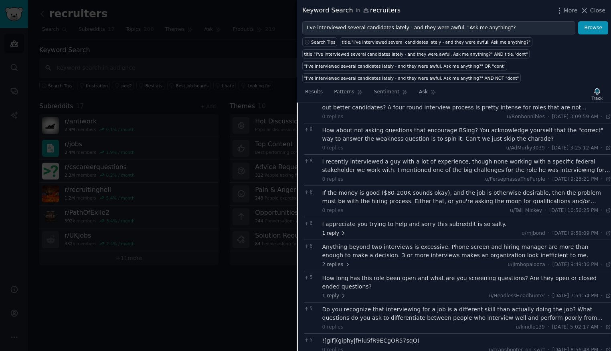
click at [333, 230] on span "1 reply" at bounding box center [334, 233] width 24 height 7
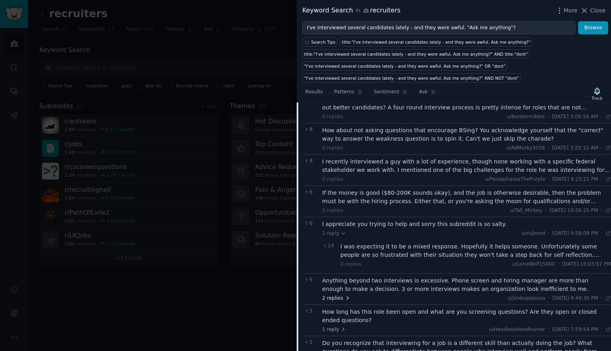
click at [338, 295] on span "2 replies" at bounding box center [336, 298] width 28 height 7
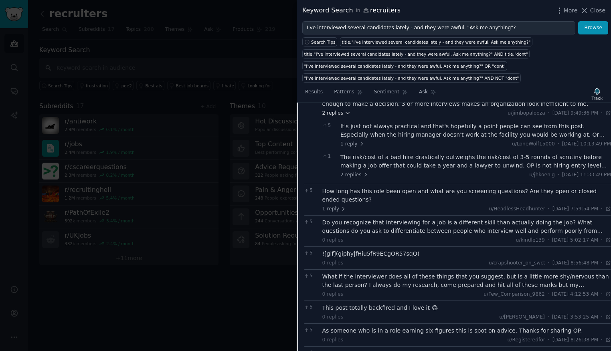
scroll to position [5305, 0]
click at [352, 171] on span "2 replies" at bounding box center [354, 174] width 28 height 7
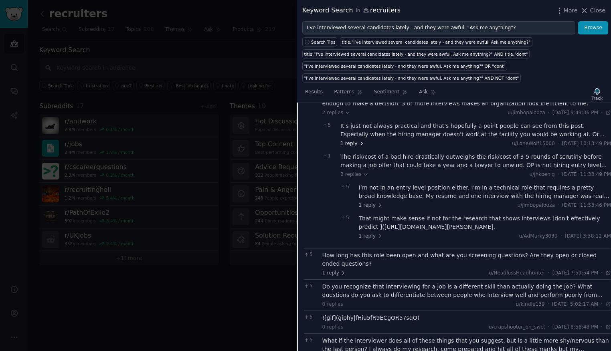
click at [352, 140] on span "1 reply" at bounding box center [352, 143] width 24 height 7
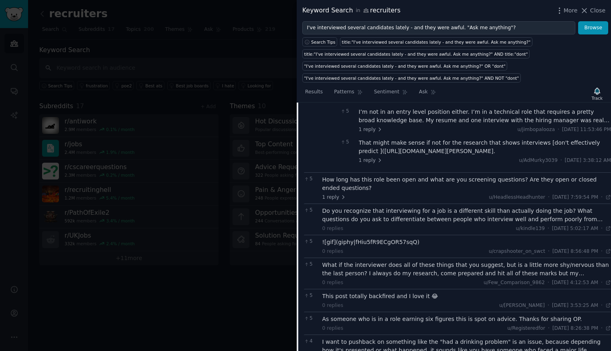
scroll to position [5433, 0]
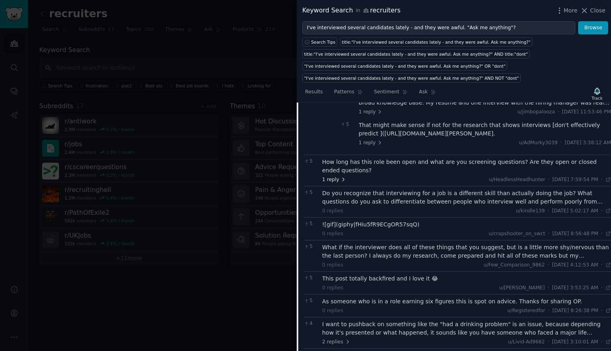
click at [333, 176] on span "1 reply" at bounding box center [334, 179] width 24 height 7
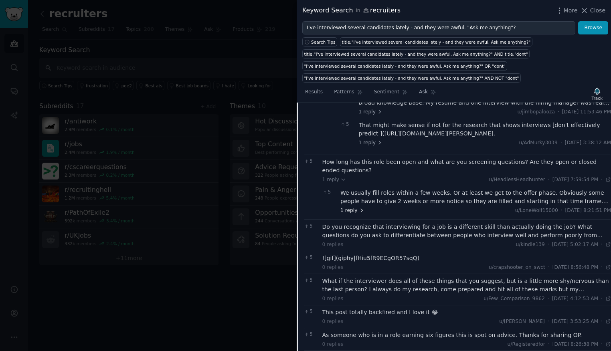
click at [353, 207] on span "1 reply" at bounding box center [352, 210] width 24 height 7
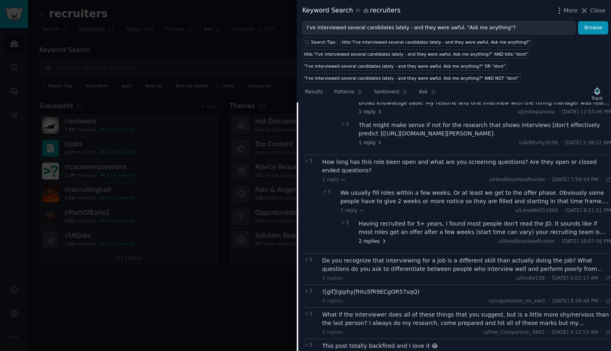
click at [375, 238] on span "2 replies" at bounding box center [373, 241] width 28 height 7
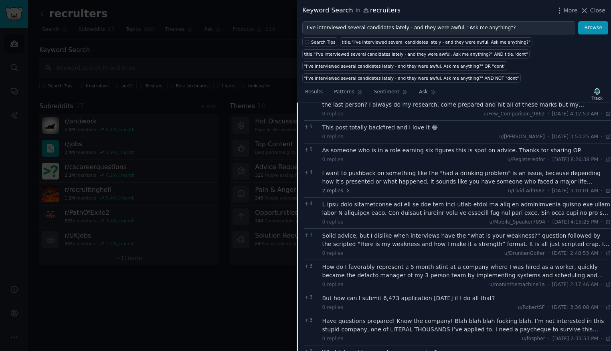
scroll to position [5708, 0]
click at [331, 187] on span "2 replies" at bounding box center [336, 190] width 28 height 7
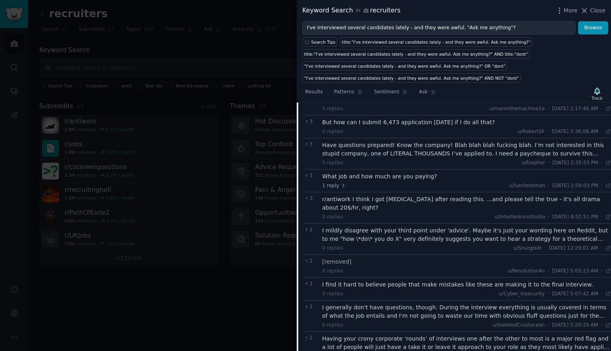
scroll to position [5940, 0]
click at [332, 182] on span "1 reply" at bounding box center [334, 185] width 24 height 7
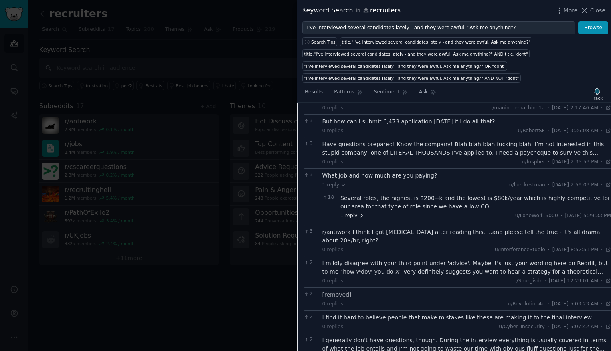
click at [351, 212] on span "1 reply" at bounding box center [352, 215] width 24 height 7
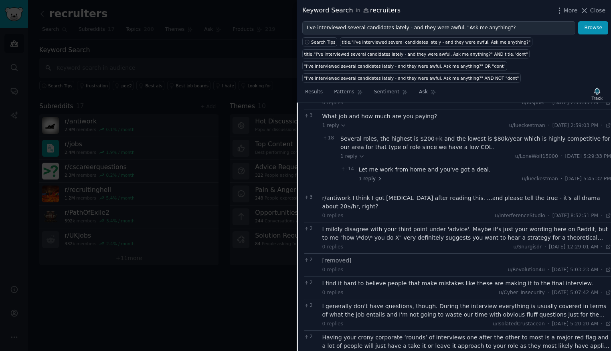
scroll to position [6000, 0]
click at [369, 175] on span "1 reply" at bounding box center [371, 178] width 24 height 7
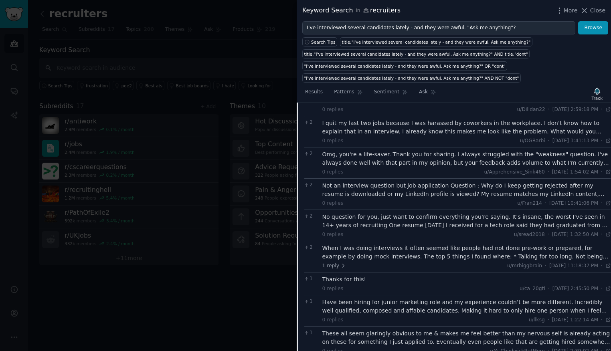
scroll to position [6491, 0]
click at [329, 261] on span "1 reply" at bounding box center [334, 264] width 24 height 7
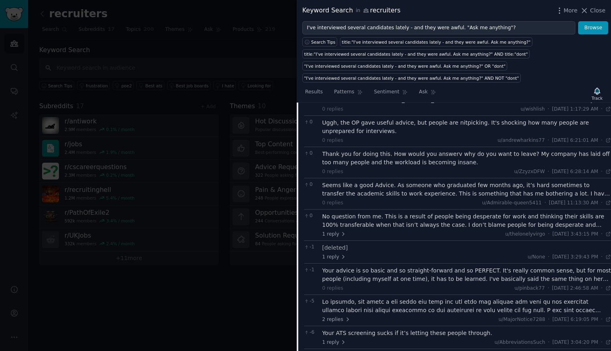
scroll to position [7492, 0]
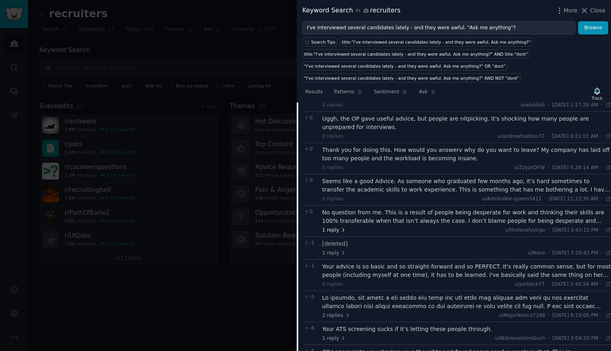
click at [332, 227] on span "1 reply" at bounding box center [334, 230] width 24 height 7
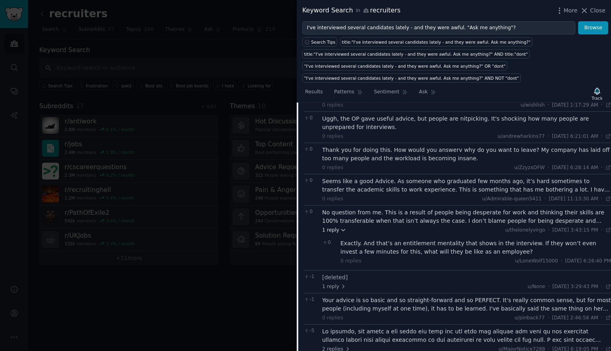
scroll to position [7585, 0]
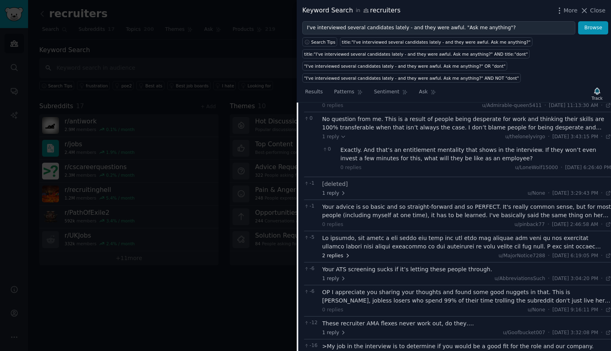
click at [333, 253] on span "2 replies" at bounding box center [336, 256] width 28 height 7
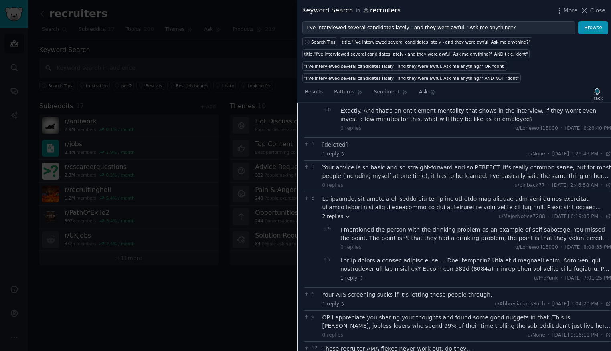
scroll to position [7650, 0]
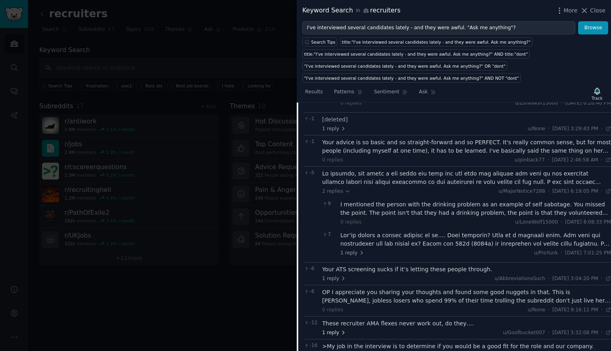
click at [334, 329] on span "1 reply" at bounding box center [334, 332] width 24 height 7
click at [355, 250] on span "1 reply" at bounding box center [352, 253] width 24 height 7
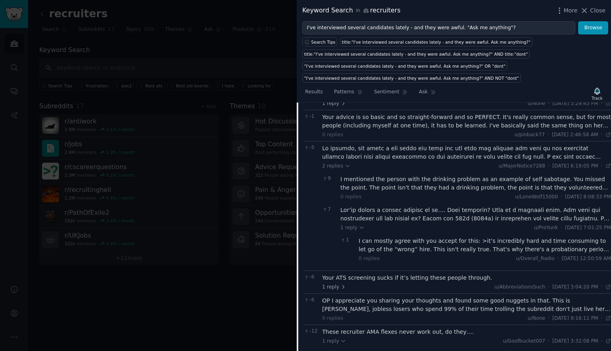
scroll to position [7708, 0]
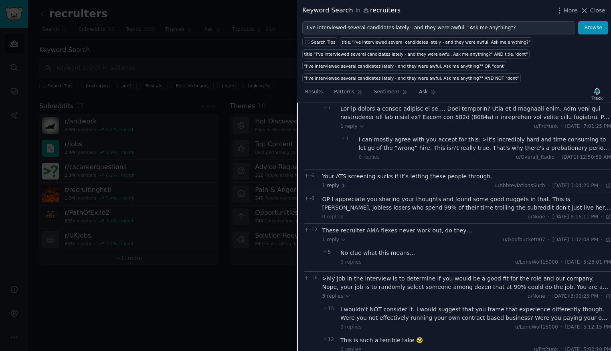
scroll to position [7795, 0]
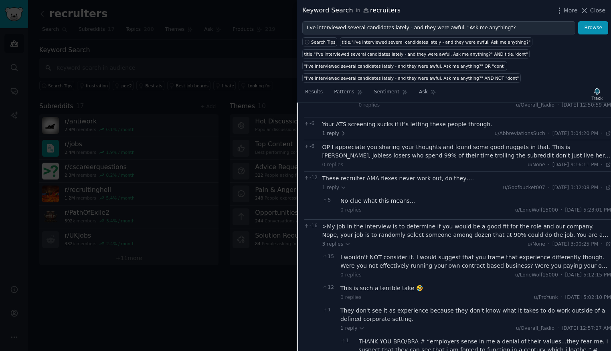
scroll to position [7829, 0]
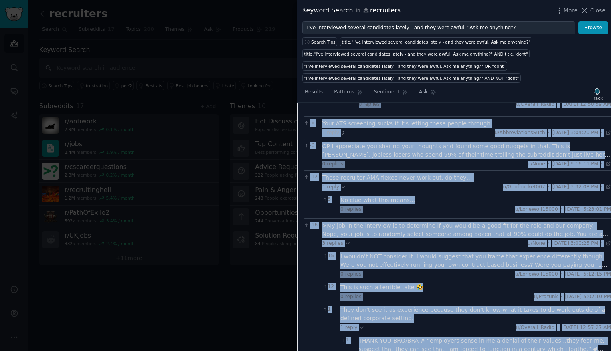
drag, startPoint x: 305, startPoint y: 193, endPoint x: 409, endPoint y: 323, distance: 166.2
copy div "29 lor-ipsum dolorsi Amet Consect Adipis 686 Elitsedd, ei tem 7in ut 6la etdol …"
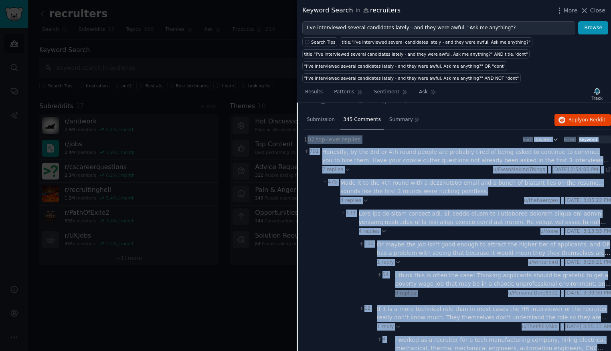
scroll to position [0, 0]
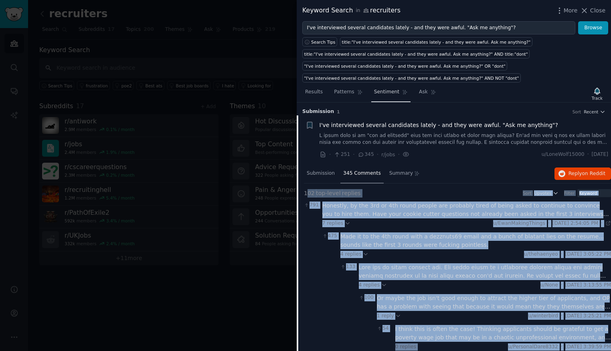
click at [380, 90] on span "Sentiment" at bounding box center [386, 92] width 25 height 7
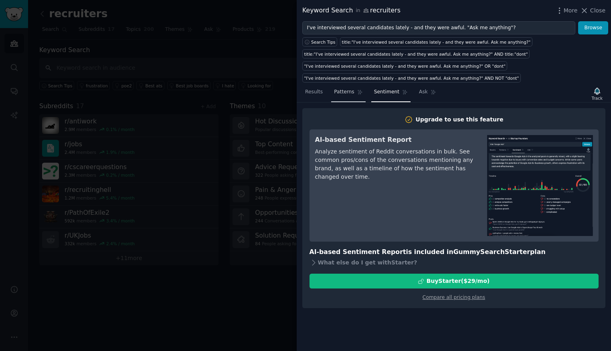
click at [333, 93] on link "Patterns" at bounding box center [348, 94] width 34 height 16
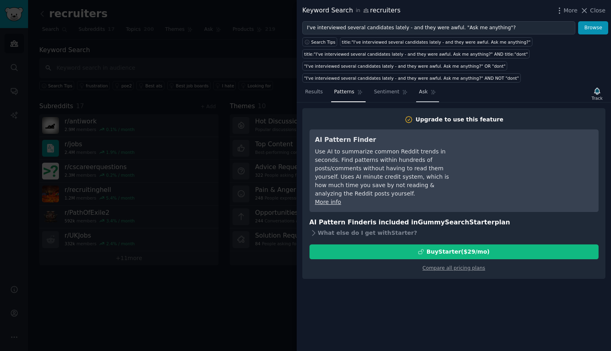
click at [420, 91] on span "Ask" at bounding box center [423, 92] width 9 height 7
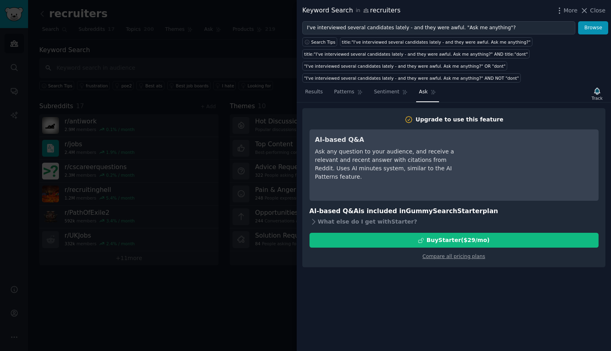
click at [372, 150] on div "Ask any question to your audience, and receive a relevant and recent answer wit…" at bounding box center [388, 165] width 146 height 34
click at [313, 221] on icon at bounding box center [313, 222] width 8 height 8
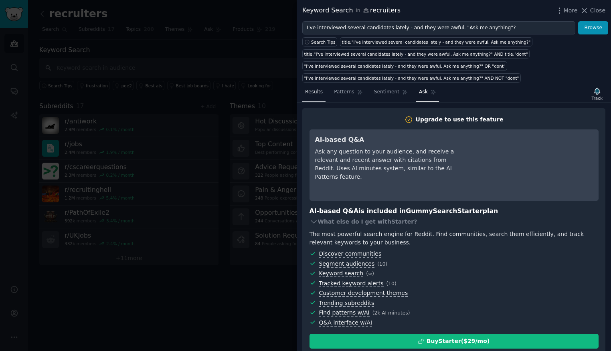
click at [311, 92] on span "Results" at bounding box center [314, 92] width 18 height 7
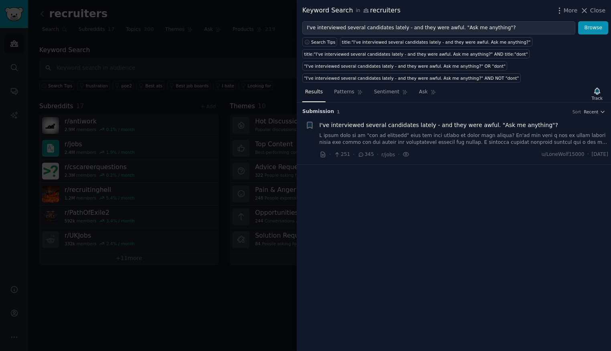
click at [311, 92] on span "Results" at bounding box center [314, 92] width 18 height 7
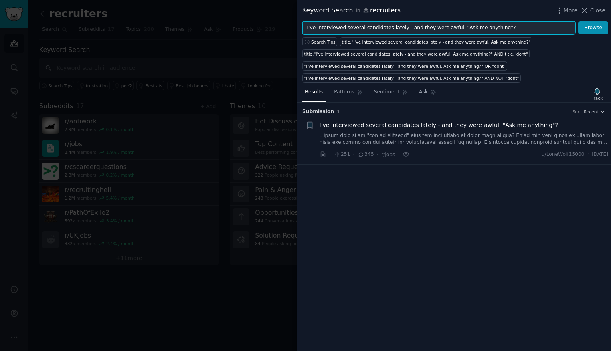
click at [412, 26] on input "I've interviewed several candidates lately - and they were awful. "Ask me anyth…" at bounding box center [438, 28] width 273 height 14
paste input "To the hiring managers or people in positions involved in hiring. What is somet…"
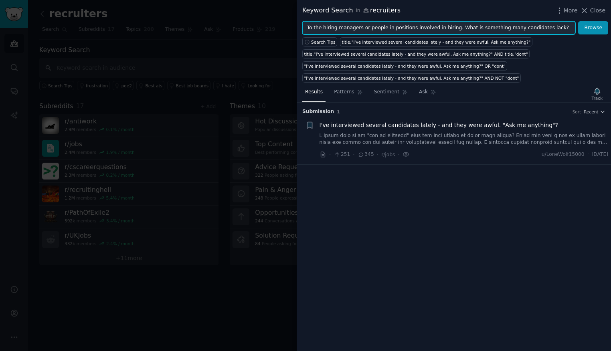
click at [578, 21] on button "Browse" at bounding box center [593, 28] width 30 height 14
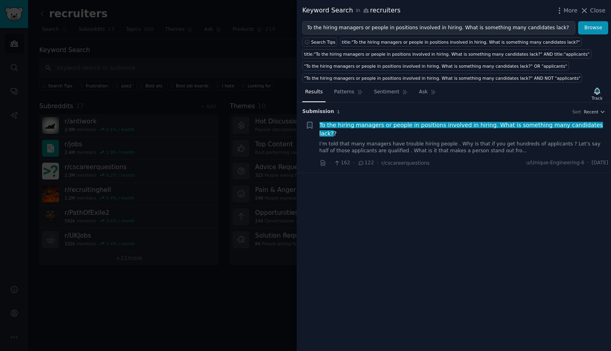
click at [467, 122] on span "To the hiring managers or people in positions involved in hiring. What is somet…" at bounding box center [461, 129] width 284 height 15
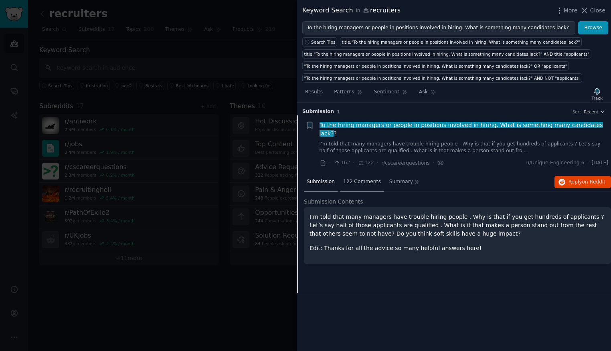
click at [359, 178] on span "122 Comments" at bounding box center [362, 181] width 38 height 7
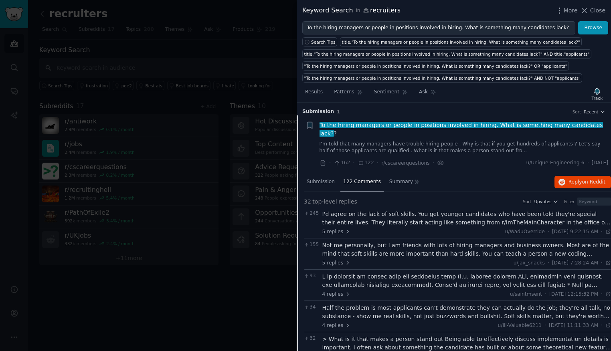
click at [499, 143] on link "I’m told that many managers have trouble hiring people . Why is that if you get…" at bounding box center [463, 148] width 289 height 14
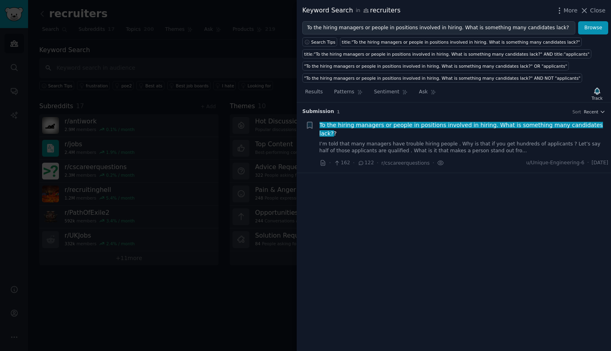
click at [361, 161] on icon at bounding box center [361, 163] width 4 height 4
click at [347, 141] on link "I’m told that many managers have trouble hiring people . Why is that if you get…" at bounding box center [463, 148] width 289 height 14
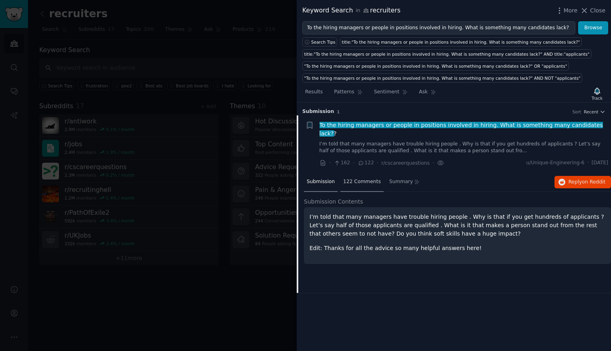
click at [357, 178] on span "122 Comments" at bounding box center [362, 181] width 38 height 7
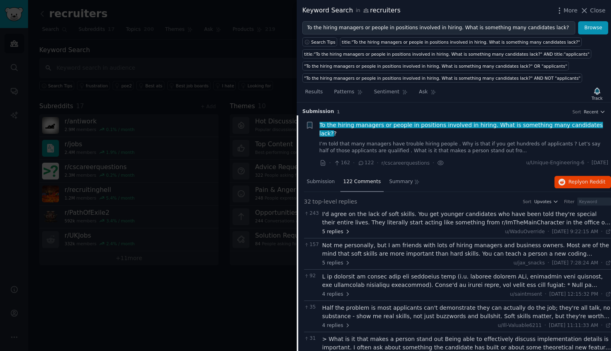
click at [338, 228] on span "5 replies" at bounding box center [336, 231] width 28 height 7
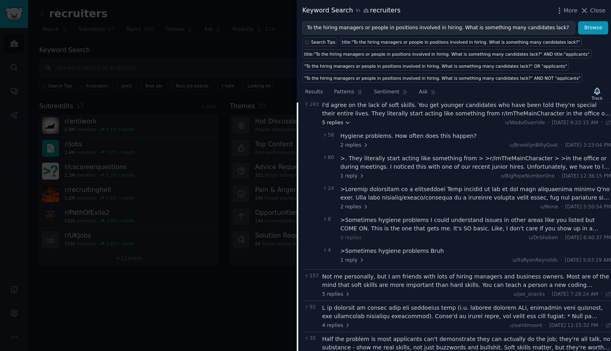
scroll to position [110, 0]
click at [357, 141] on span "2 replies" at bounding box center [354, 144] width 28 height 7
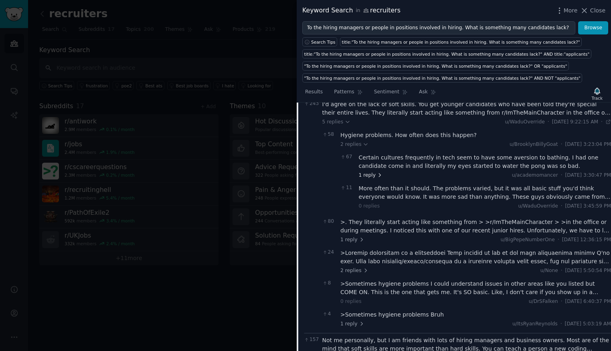
click at [377, 172] on icon at bounding box center [380, 175] width 6 height 6
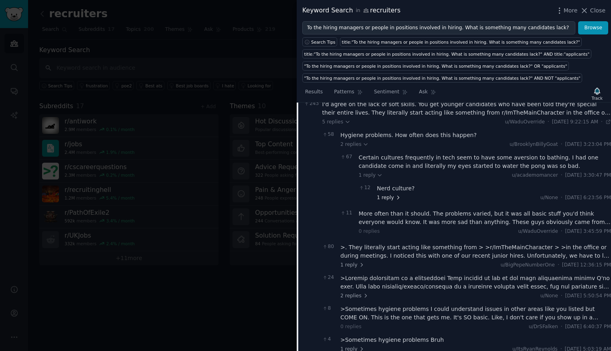
click at [386, 194] on span "1 reply" at bounding box center [389, 197] width 24 height 7
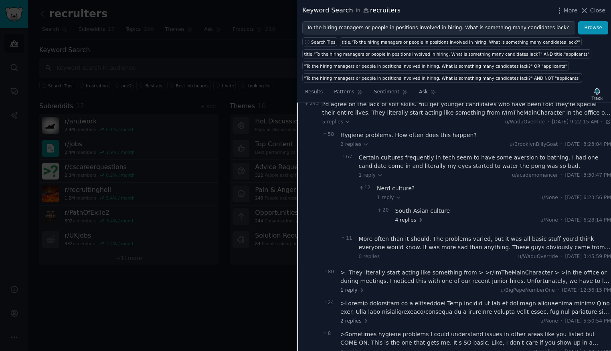
click at [405, 217] on span "4 replies" at bounding box center [409, 220] width 28 height 7
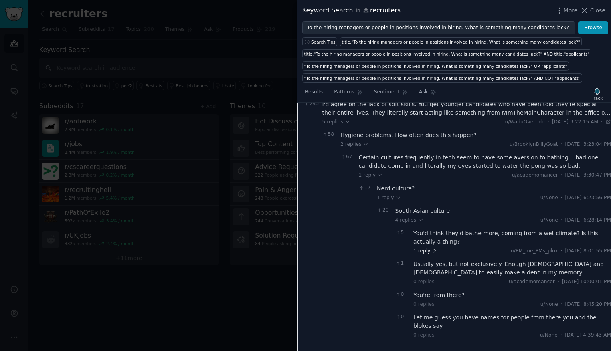
click at [425, 248] on span "1 reply" at bounding box center [425, 251] width 24 height 7
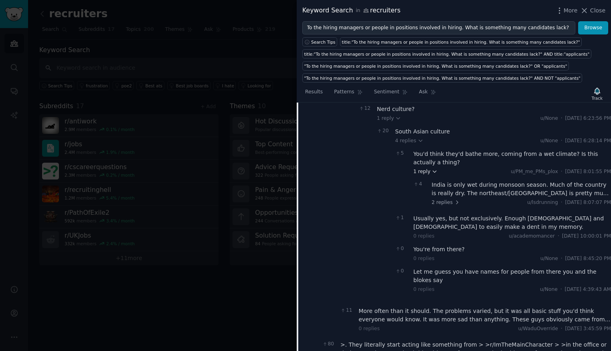
scroll to position [249, 0]
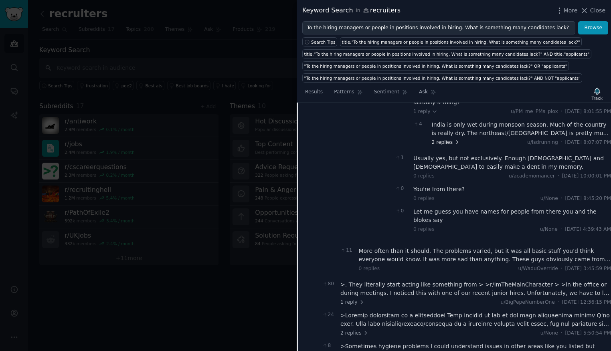
click at [443, 139] on span "2 replies" at bounding box center [446, 142] width 28 height 7
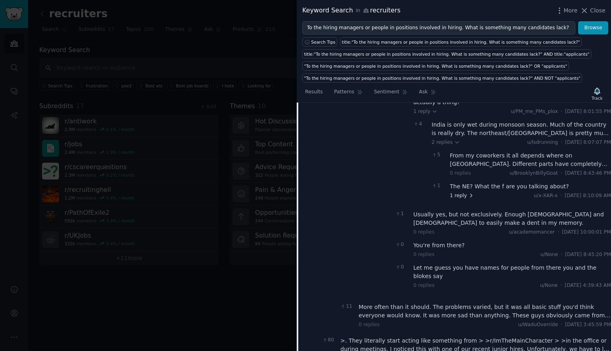
click at [462, 192] on span "1 reply" at bounding box center [462, 195] width 24 height 7
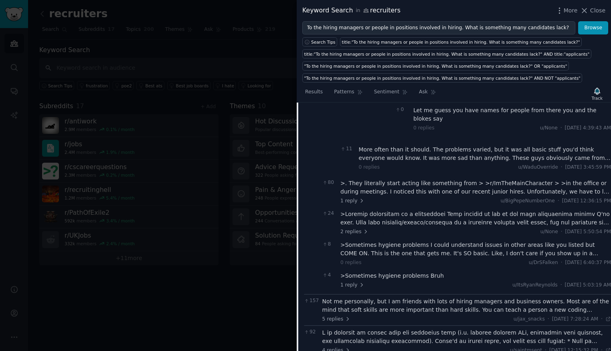
scroll to position [443, 0]
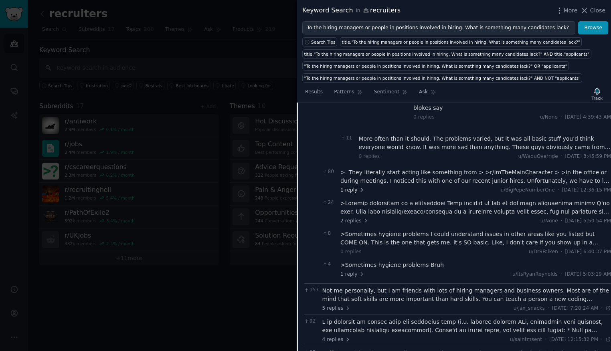
click at [354, 187] on span "1 reply" at bounding box center [352, 190] width 24 height 7
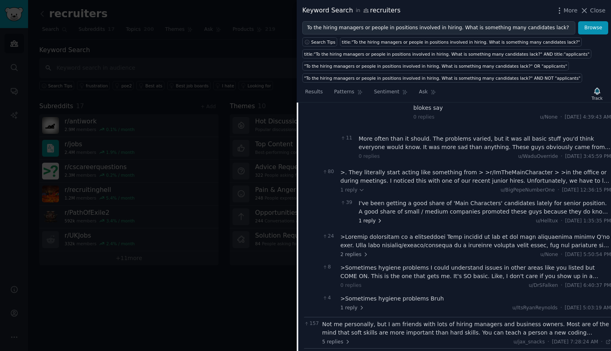
click at [370, 218] on span "1 reply" at bounding box center [371, 221] width 24 height 7
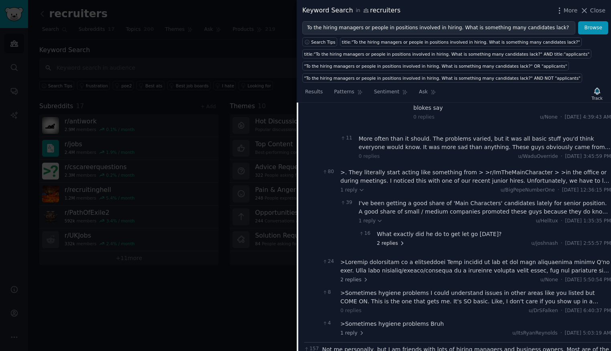
click at [384, 240] on span "2 replies" at bounding box center [391, 243] width 28 height 7
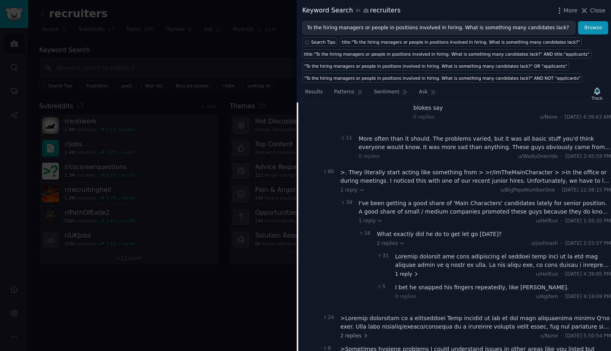
click at [402, 271] on span "1 reply" at bounding box center [407, 274] width 24 height 7
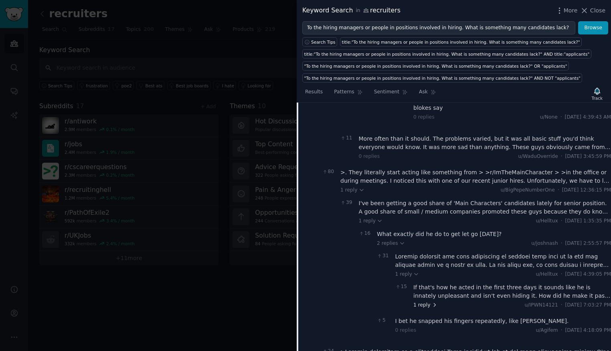
click at [420, 302] on span "1 reply" at bounding box center [425, 305] width 24 height 7
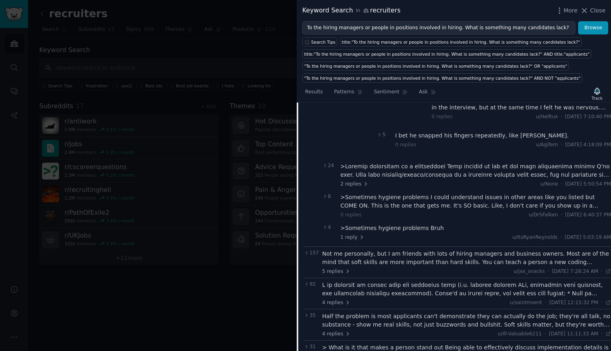
scroll to position [663, 0]
click at [349, 180] on span "2 replies" at bounding box center [354, 183] width 28 height 7
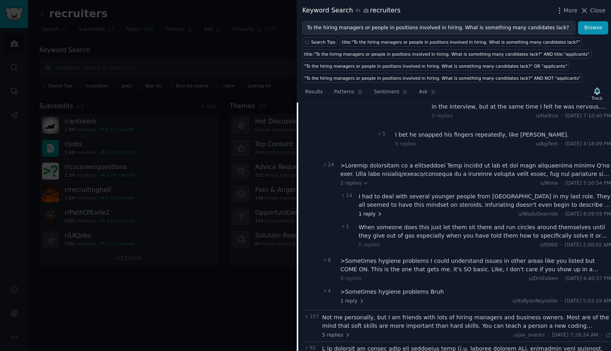
click at [375, 211] on span "1 reply" at bounding box center [371, 214] width 24 height 7
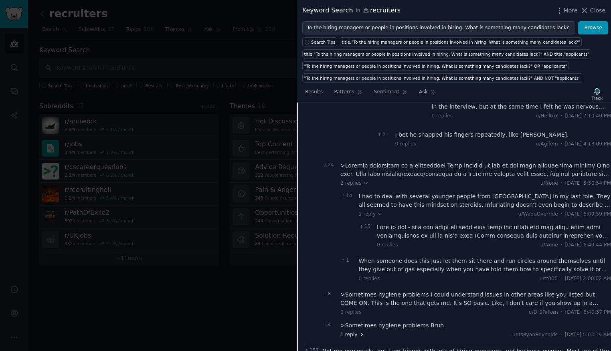
click at [356, 331] on span "1 reply" at bounding box center [352, 334] width 24 height 7
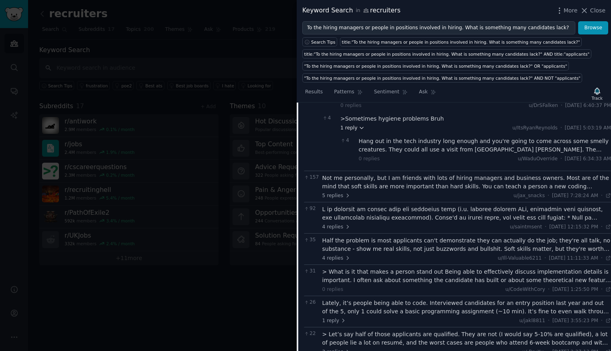
scroll to position [871, 0]
click at [339, 192] on span "5 replies" at bounding box center [336, 195] width 28 height 7
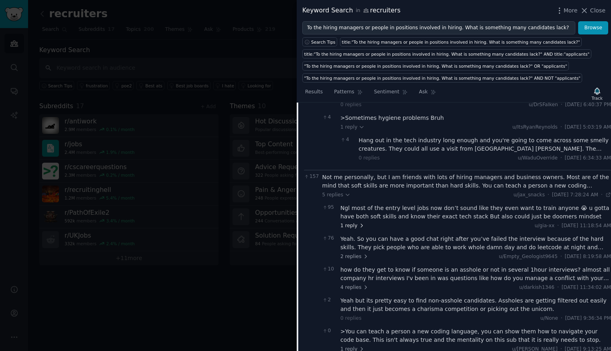
click at [356, 222] on span "1 reply" at bounding box center [352, 225] width 24 height 7
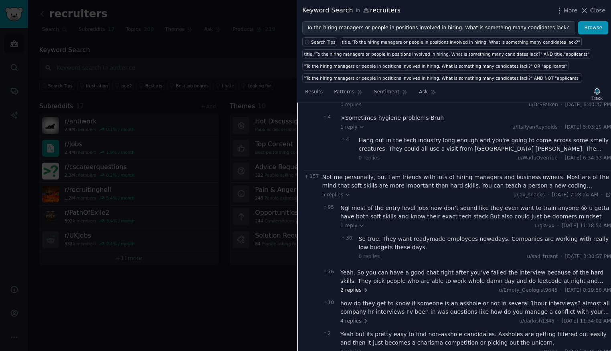
click at [356, 287] on span "2 replies" at bounding box center [354, 290] width 28 height 7
click at [374, 318] on span "1 reply" at bounding box center [371, 321] width 24 height 7
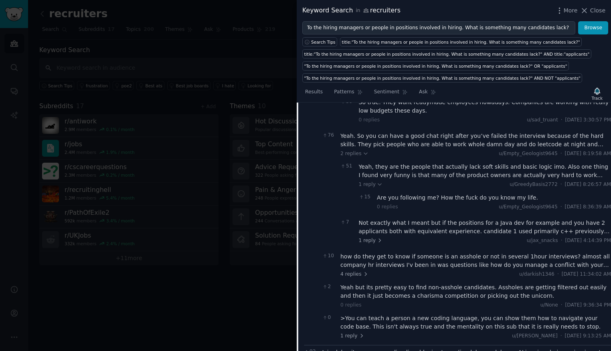
scroll to position [1014, 0]
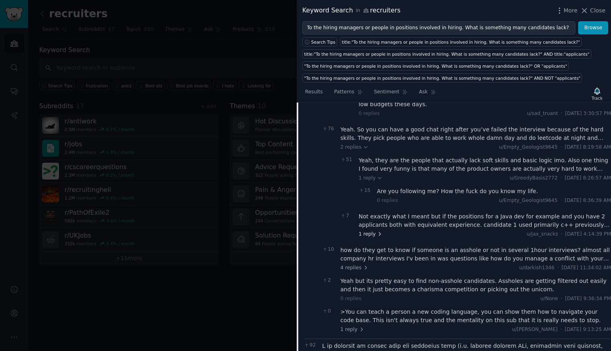
click at [373, 231] on span "1 reply" at bounding box center [371, 234] width 24 height 7
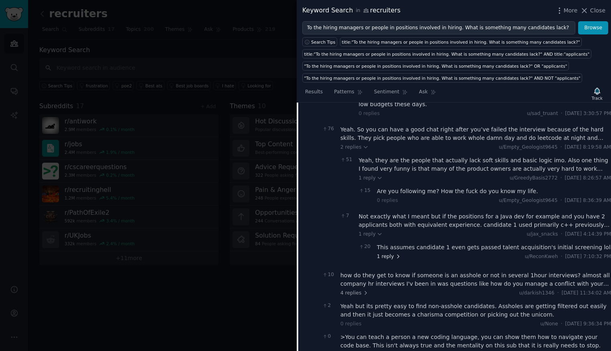
click at [384, 253] on span "1 reply" at bounding box center [389, 256] width 24 height 7
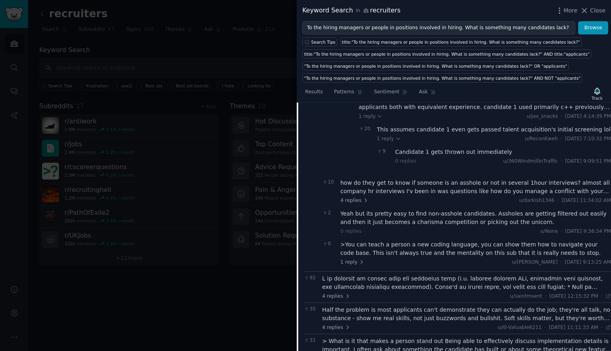
scroll to position [1134, 0]
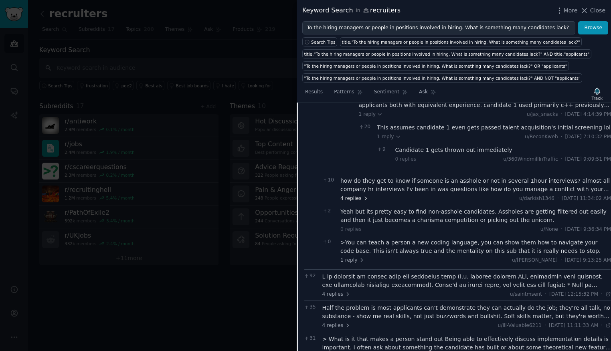
click at [355, 195] on span "4 replies" at bounding box center [354, 198] width 28 height 7
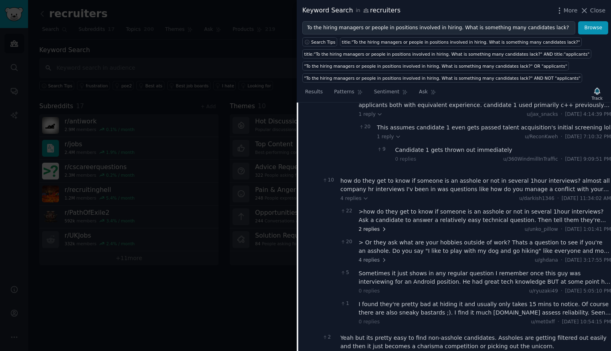
click at [373, 226] on span "2 replies" at bounding box center [373, 229] width 28 height 7
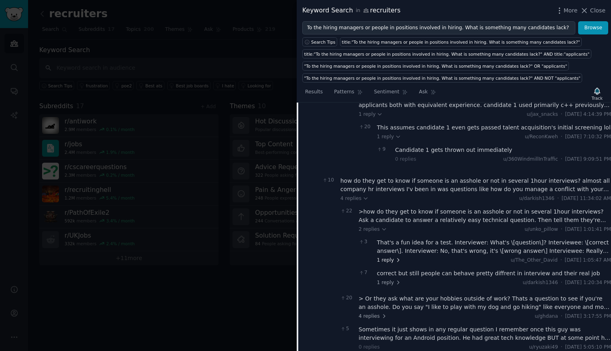
click at [386, 257] on span "1 reply" at bounding box center [389, 260] width 24 height 7
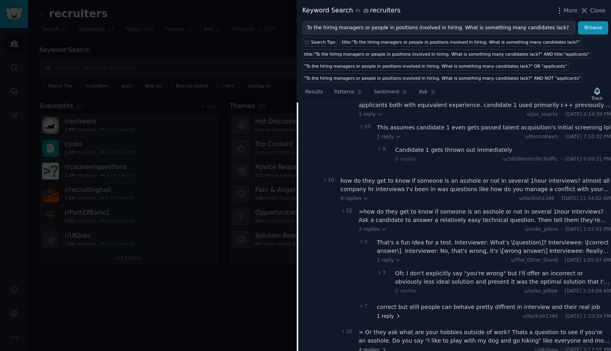
click at [388, 313] on span "1 reply" at bounding box center [389, 316] width 24 height 7
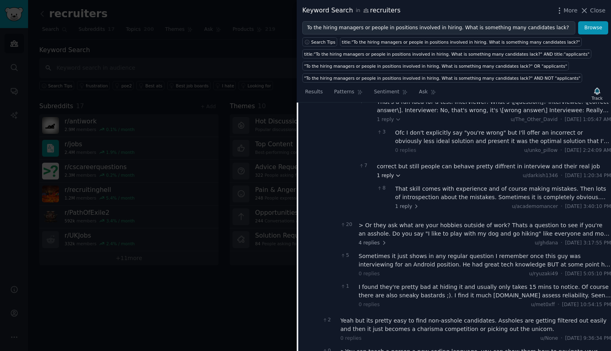
scroll to position [1275, 0]
click at [372, 238] on span "4 replies" at bounding box center [373, 241] width 28 height 7
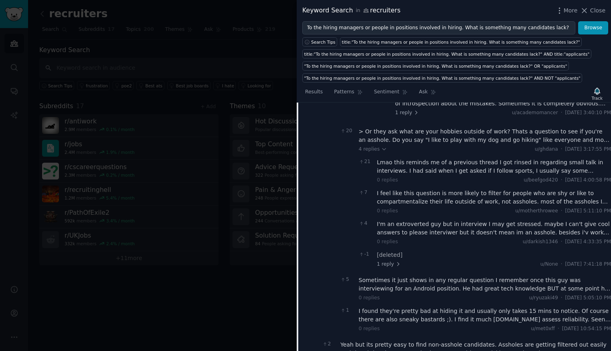
scroll to position [1372, 0]
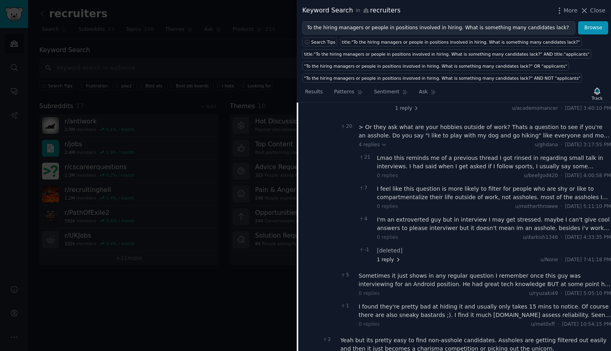
click at [386, 257] on span "1 reply" at bounding box center [389, 260] width 24 height 7
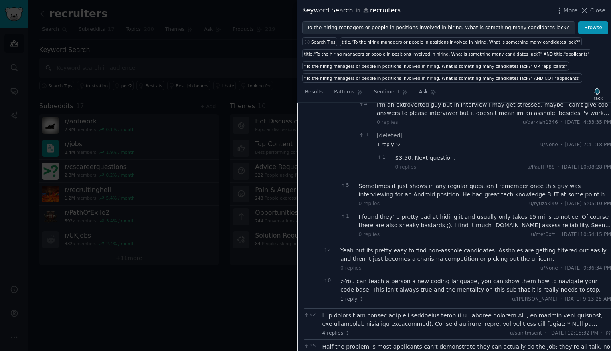
scroll to position [1506, 0]
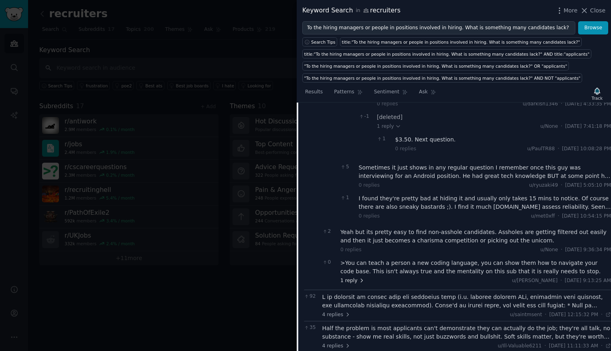
click at [351, 277] on span "1 reply" at bounding box center [352, 280] width 24 height 7
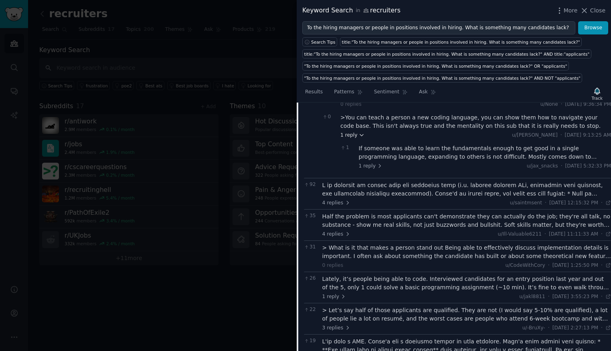
scroll to position [1662, 0]
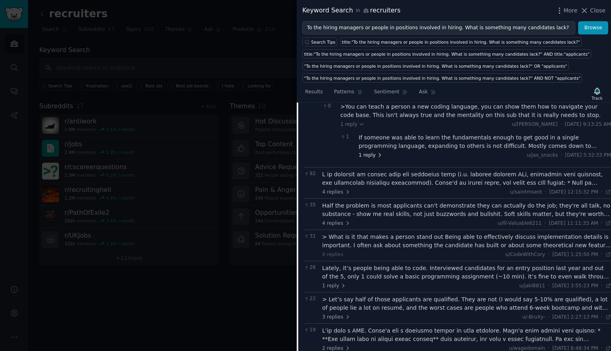
click at [367, 152] on span "1 reply" at bounding box center [371, 155] width 24 height 7
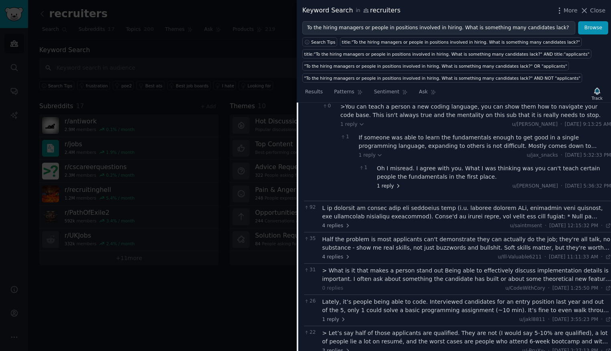
click at [390, 183] on span "1 reply" at bounding box center [389, 186] width 24 height 7
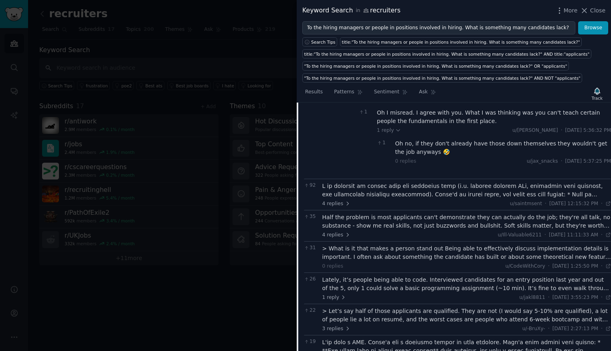
scroll to position [1725, 0]
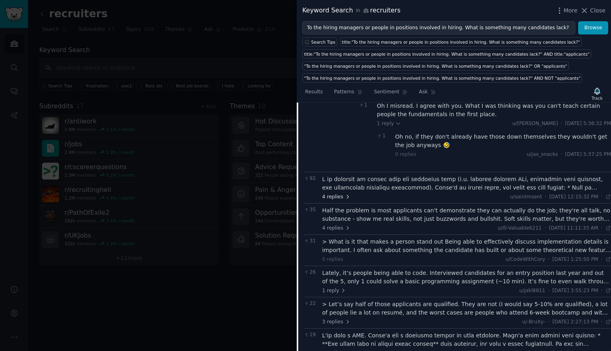
click at [345, 194] on icon at bounding box center [348, 197] width 6 height 6
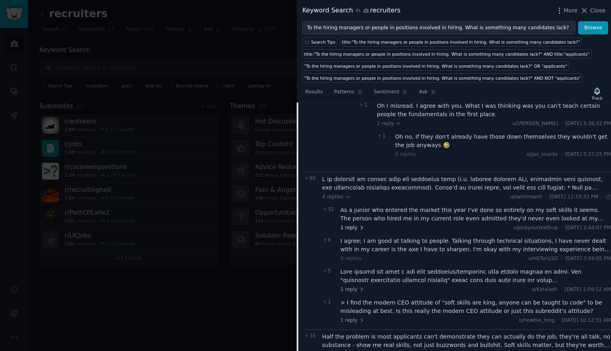
click at [353, 224] on span "1 reply" at bounding box center [352, 227] width 24 height 7
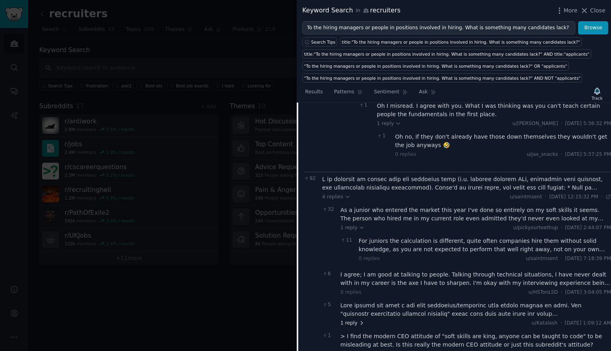
click at [361, 320] on icon at bounding box center [362, 323] width 6 height 6
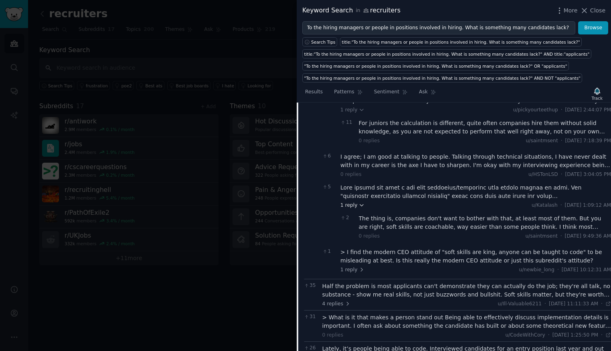
scroll to position [1843, 0]
click at [357, 266] on span "1 reply" at bounding box center [352, 269] width 24 height 7
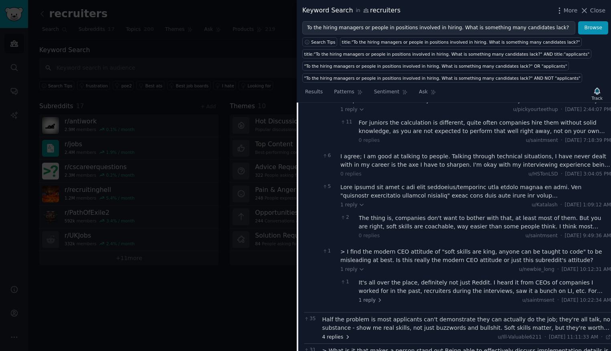
click at [333, 334] on span "4 replies" at bounding box center [336, 337] width 28 height 7
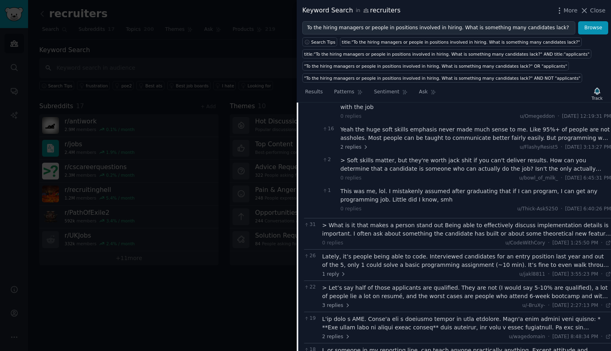
scroll to position [2096, 0]
click at [333, 270] on span "1 reply" at bounding box center [334, 273] width 24 height 7
click at [356, 301] on span "1 reply" at bounding box center [352, 304] width 24 height 7
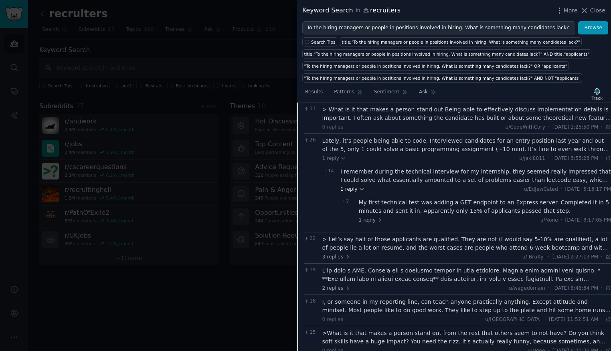
scroll to position [2211, 0]
click at [368, 216] on span "1 reply" at bounding box center [371, 219] width 24 height 7
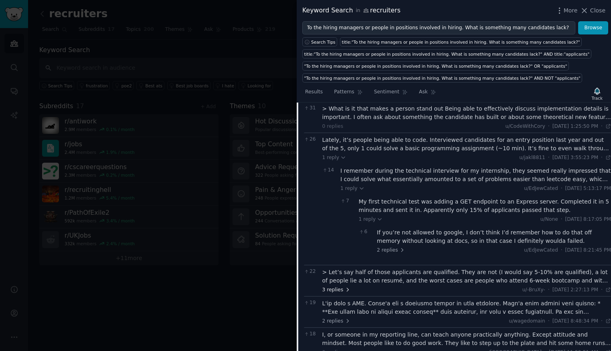
click at [331, 287] on span "3 replies" at bounding box center [336, 290] width 28 height 7
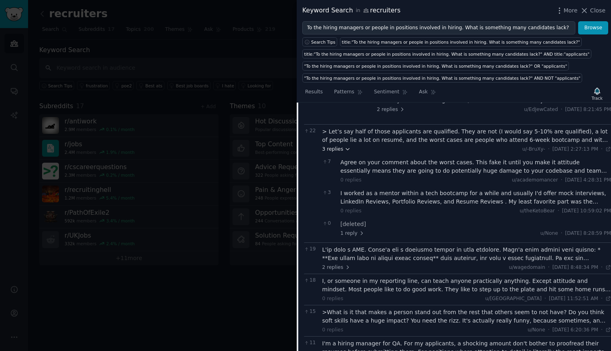
scroll to position [2361, 0]
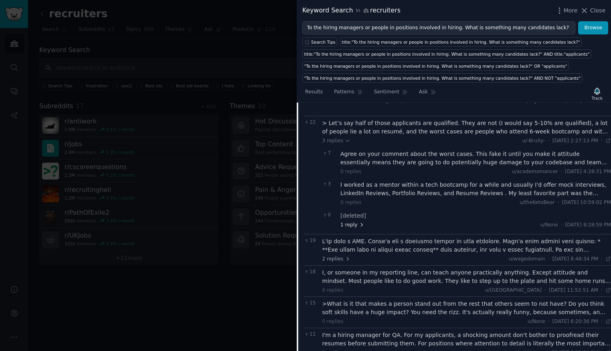
click at [353, 222] on span "1 reply" at bounding box center [352, 225] width 24 height 7
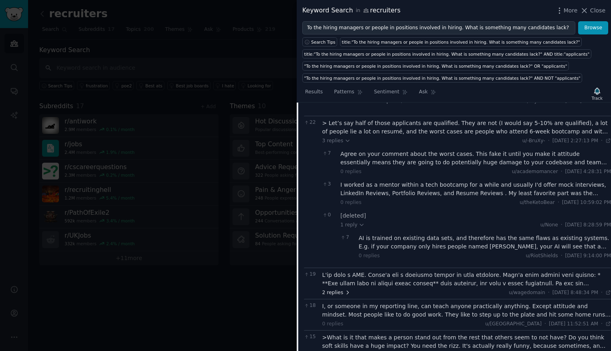
click at [336, 289] on span "2 replies" at bounding box center [336, 292] width 28 height 7
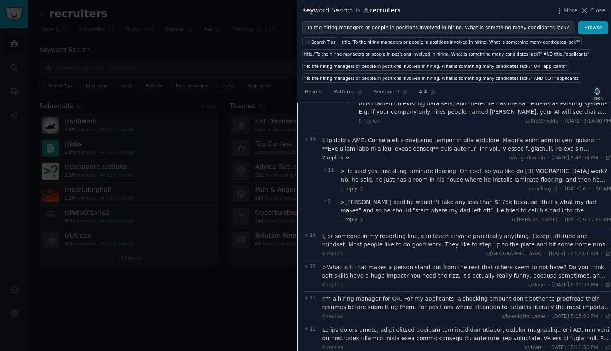
scroll to position [2495, 0]
click at [356, 217] on span "1 reply" at bounding box center [352, 220] width 24 height 7
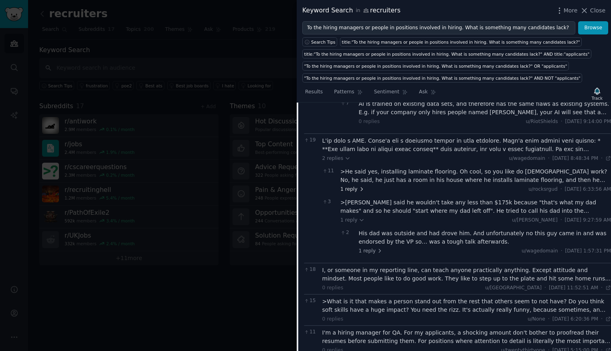
click at [359, 186] on icon at bounding box center [362, 189] width 6 height 6
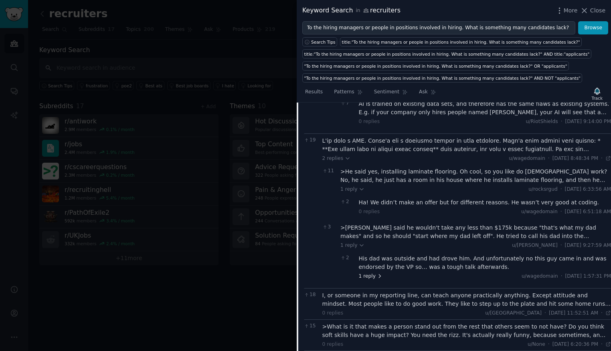
click at [371, 273] on span "1 reply" at bounding box center [371, 276] width 24 height 7
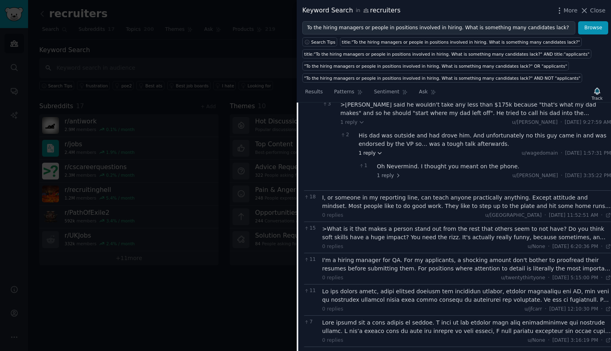
scroll to position [2619, 0]
click at [392, 172] on span "1 reply" at bounding box center [389, 175] width 24 height 7
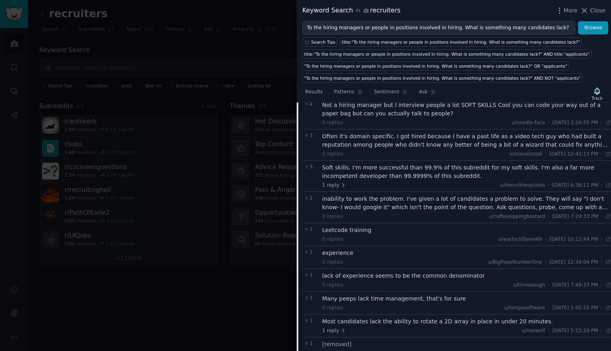
scroll to position [3001, 0]
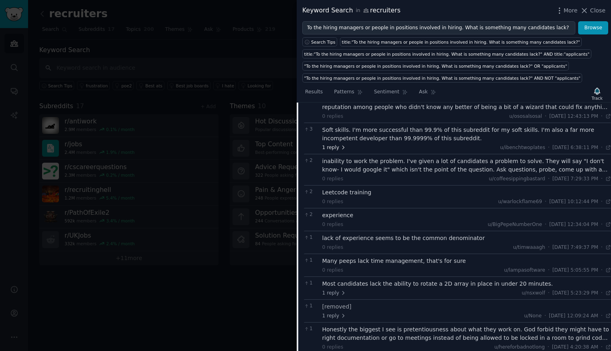
click at [332, 144] on span "1 reply" at bounding box center [334, 147] width 24 height 7
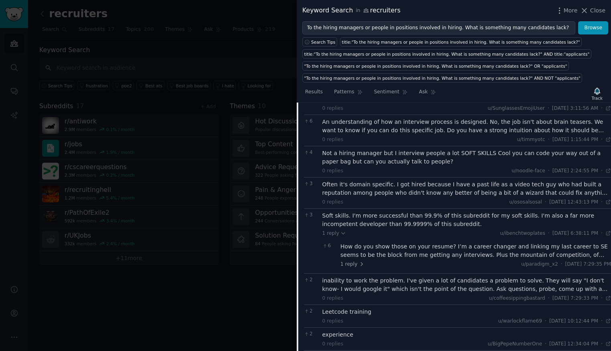
scroll to position [3181, 0]
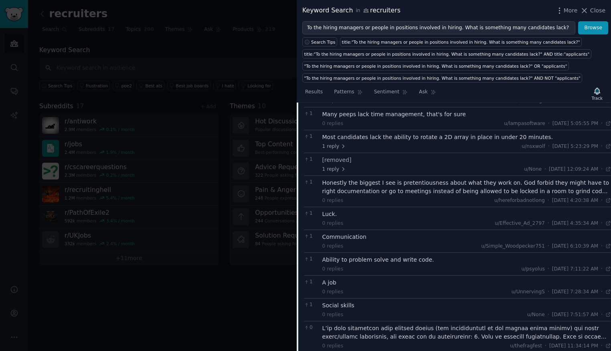
click at [447, 351] on div "Scroll to top ↑" at bounding box center [457, 355] width 307 height 7
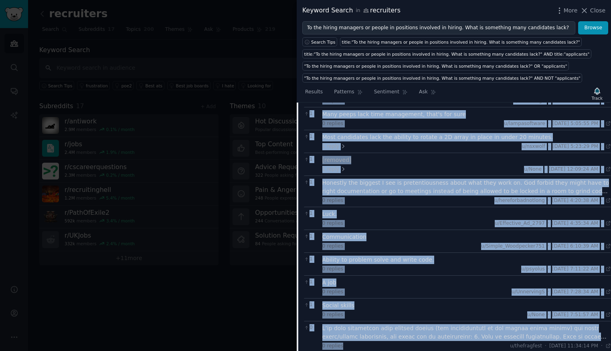
drag, startPoint x: 304, startPoint y: 180, endPoint x: 461, endPoint y: 327, distance: 215.8
copy div "32 lor-ipsum dolorsi Amet Consect Adipis 788 E's doeiu te inc utla et dolo magn…"
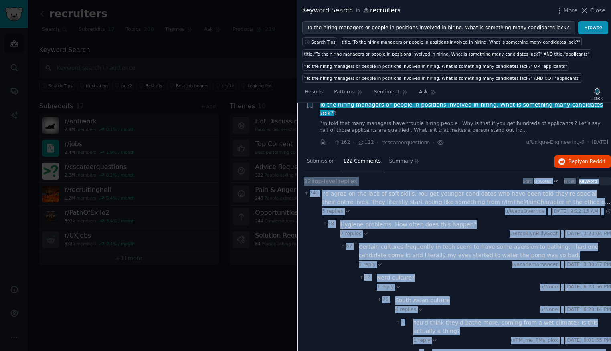
scroll to position [0, 0]
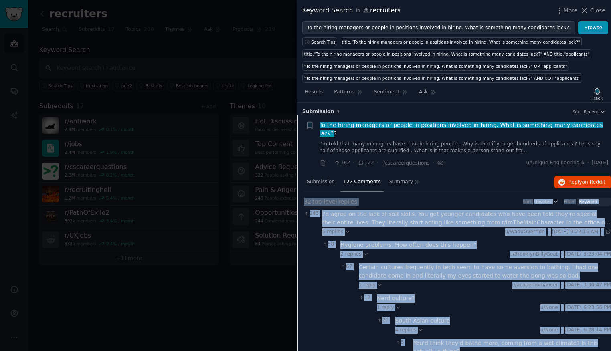
copy div "32 lor-ipsum dolorsi Amet Consect Adipis 788 E's doeiu te inc utla et dolo magn…"
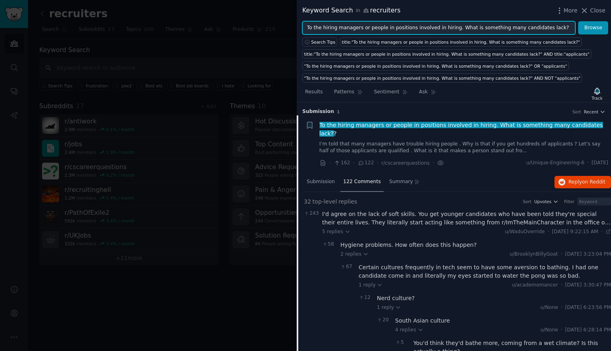
click at [376, 27] on input "To the hiring managers or people in positions involved in hiring. What is somet…" at bounding box center [438, 28] width 273 height 14
paste input "Recruiters Say These Interview Mistakes Always Lead to Rejection (Yet 80% of Ca…"
type input "Recruiters Say These Interview Mistakes Always Lead to Rejection (Yet 80% of Ca…"
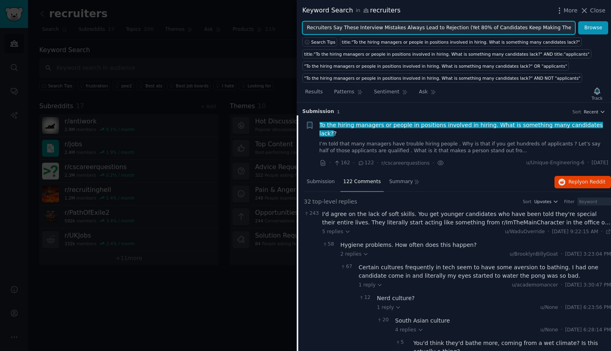
click at [578, 21] on button "Browse" at bounding box center [593, 28] width 30 height 14
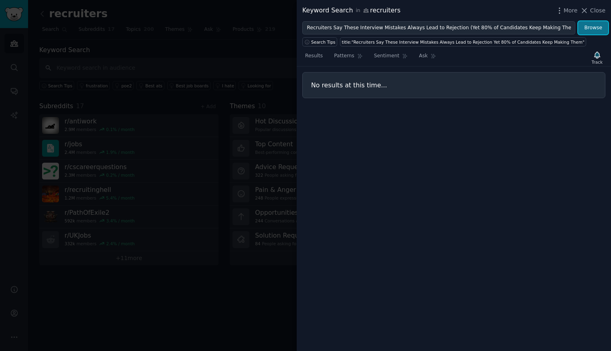
click at [592, 24] on button "Browse" at bounding box center [593, 28] width 30 height 14
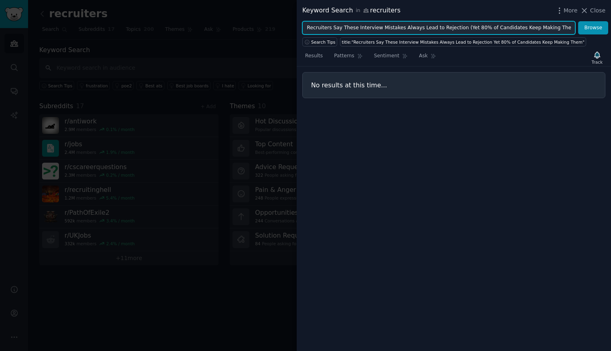
click at [372, 26] on input "Recruiters Say These Interview Mistakes Always Lead to Rejection (Yet 80% of Ca…" at bounding box center [438, 28] width 273 height 14
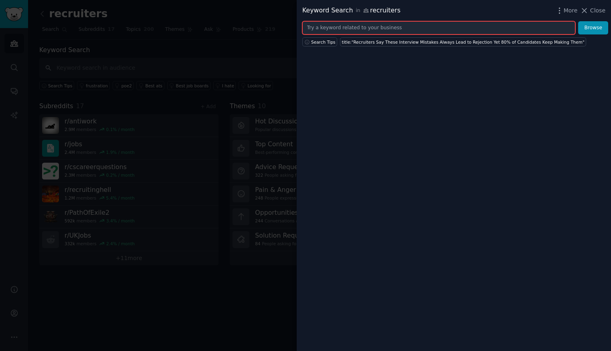
paste input "r/jobsearchhacks A banner for the subreddit r/jobsearchhacks table_flip Join Fo…"
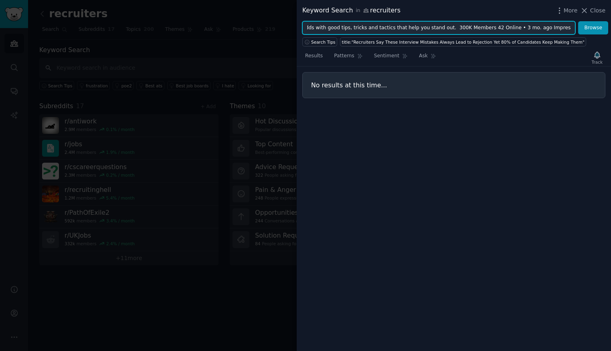
type input "r/jobsearchhacks A banner for the subreddit r/jobsearchhacks table_flip Join Fo…"
click at [578, 21] on button "Browse" at bounding box center [593, 28] width 30 height 14
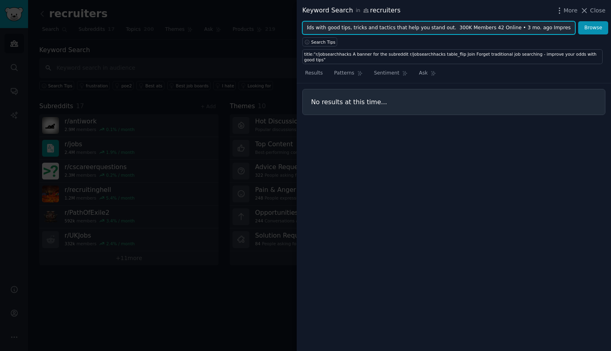
click at [558, 28] on input "r/jobsearchhacks A banner for the subreddit r/jobsearchhacks table_flip Join Fo…" at bounding box center [438, 28] width 273 height 14
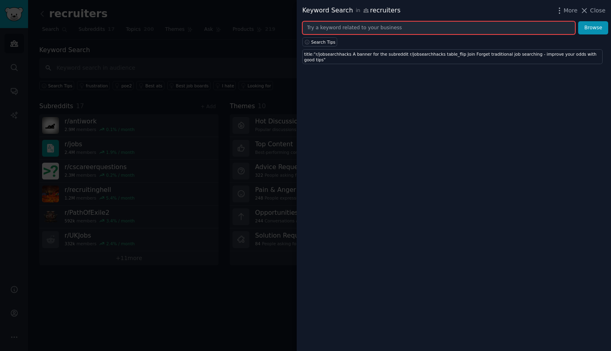
click at [491, 26] on input "text" at bounding box center [438, 28] width 273 height 14
paste input "These Interview Mistakes Always Lead to Rejection"
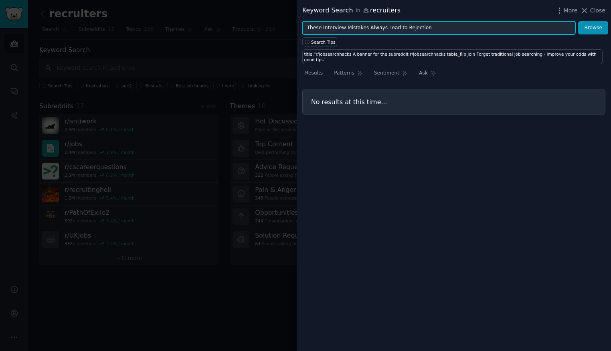
type input "These Interview Mistakes Always Lead to Rejection"
click at [578, 21] on button "Browse" at bounding box center [593, 28] width 30 height 14
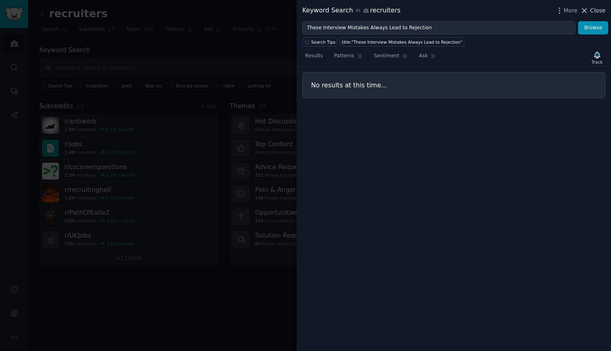
click at [587, 11] on icon at bounding box center [584, 10] width 8 height 8
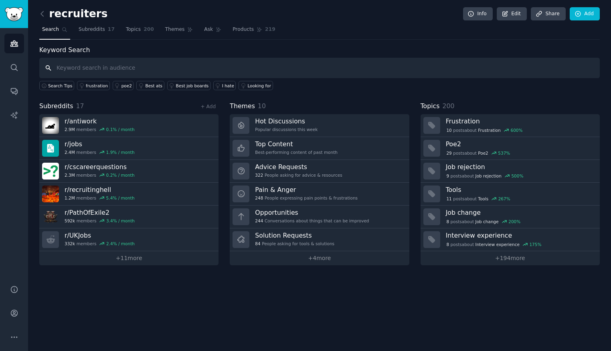
click at [168, 67] on input "text" at bounding box center [319, 68] width 560 height 20
click at [91, 68] on input "text" at bounding box center [319, 68] width 560 height 20
paste input "These Interview Mistakes Always Lead to Rejection"
type input "These Interview Mistakes Always Lead to Rejection"
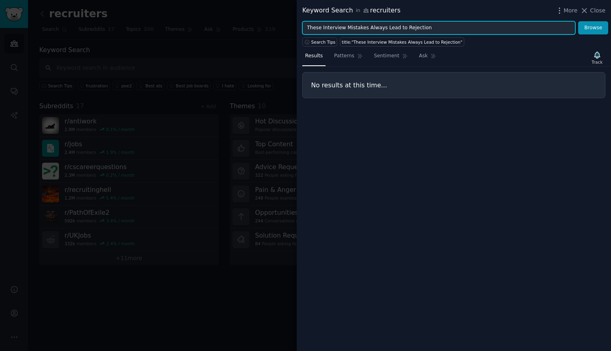
click at [440, 28] on input "These Interview Mistakes Always Lead to Rejection" at bounding box center [438, 28] width 273 height 14
paste input "Recruiters Say These Interview Mistakes Always Lead to Rejection (Yet 80% of Ca…"
type input "Recruiters Say These Interview Mistakes Always Lead to Rejection (Yet 80% of Ca…"
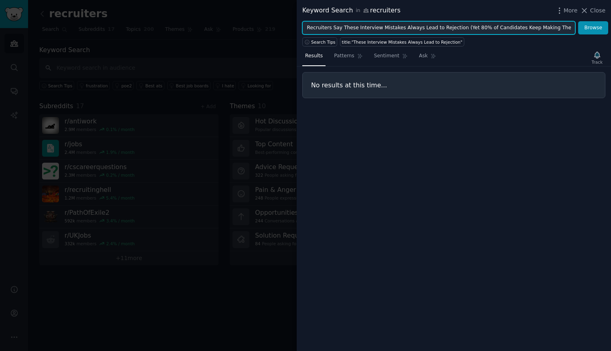
click at [578, 21] on button "Browse" at bounding box center [593, 28] width 30 height 14
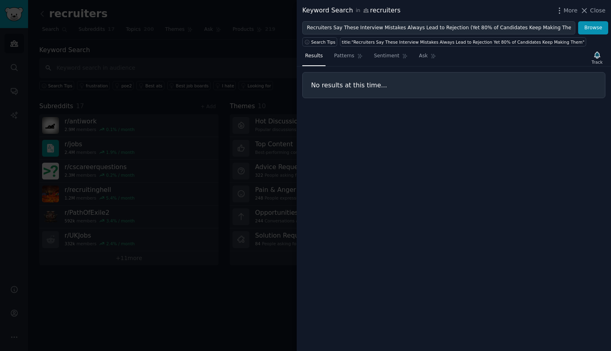
click at [429, 80] on div "No results at this time..." at bounding box center [453, 85] width 303 height 26
click at [588, 10] on icon at bounding box center [584, 10] width 8 height 8
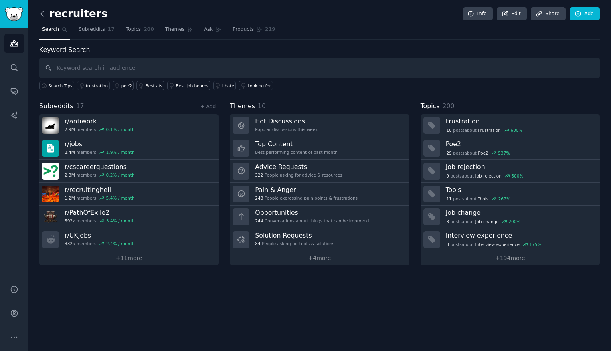
click at [42, 10] on icon at bounding box center [42, 14] width 8 height 8
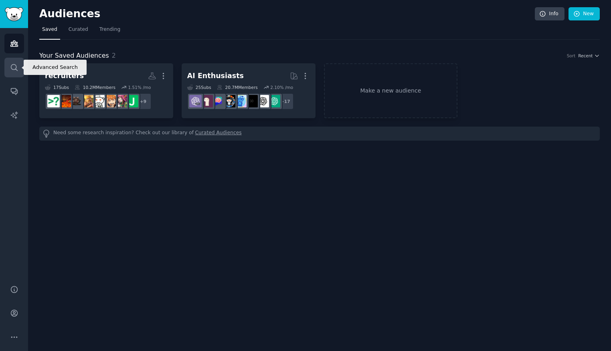
click at [12, 71] on icon "Sidebar" at bounding box center [14, 67] width 8 height 8
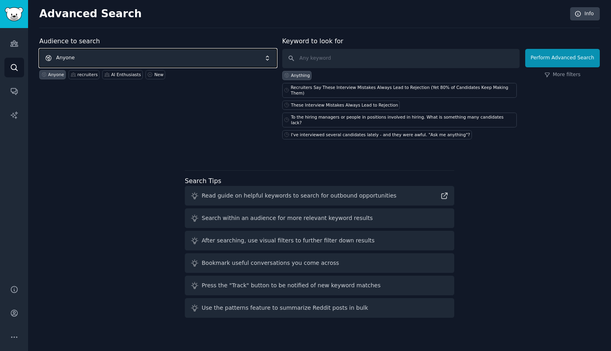
click at [110, 57] on span "Anyone" at bounding box center [157, 58] width 237 height 18
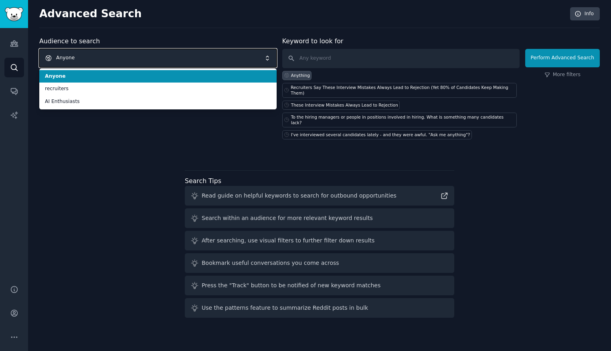
click at [110, 57] on span "Anyone" at bounding box center [157, 58] width 237 height 18
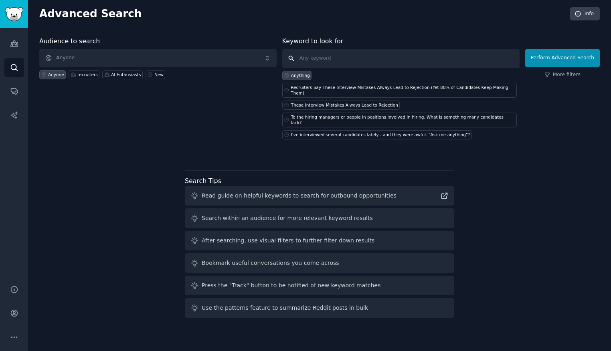
click at [339, 62] on input "text" at bounding box center [400, 58] width 237 height 19
paste input "Recruiters Say These Interview Mistakes Always Lead to Rejection (Yet 80% of Ca…"
type input "Recruiters Say These Interview Mistakes Always Lead to Rejection (Yet 80% of Ca…"
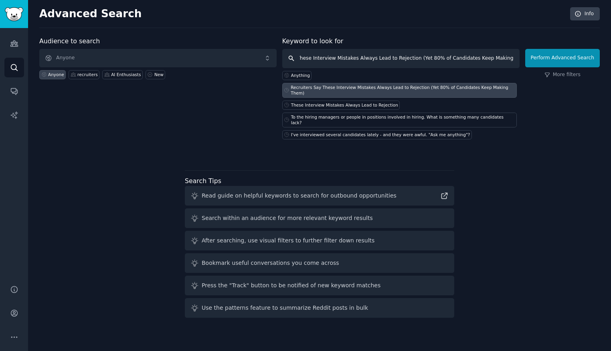
click button "Perform Advanced Search" at bounding box center [562, 58] width 75 height 18
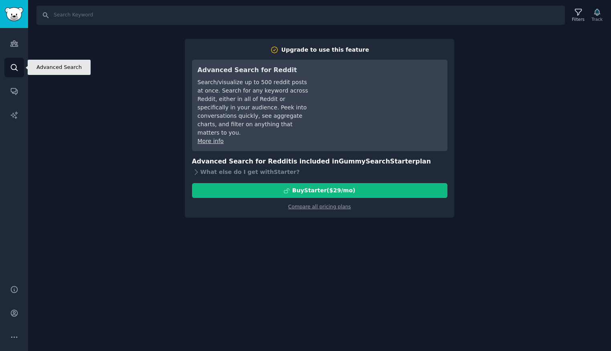
click at [14, 66] on icon "Sidebar" at bounding box center [14, 67] width 8 height 8
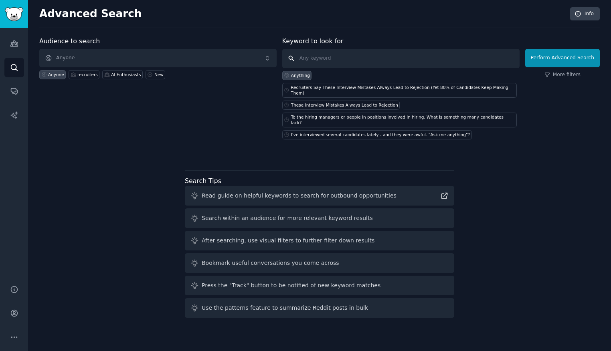
click at [325, 61] on input "text" at bounding box center [400, 58] width 237 height 19
paste input "Recruiters Say These Interview Mistakes Always Lead to Rejection (Yet 80% of Ca…"
type input "Recruiters Say These Interview Mistakes Always Lead to Rejection (Yet 80% of Ca…"
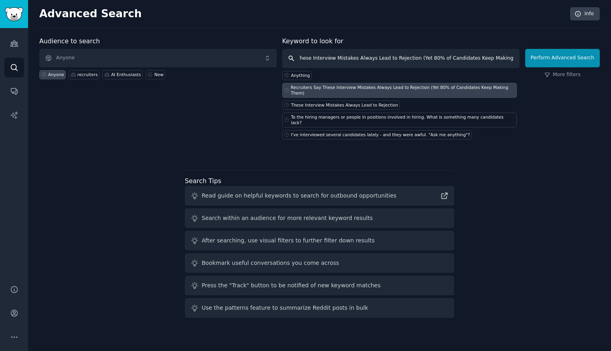
click button "Perform Advanced Search" at bounding box center [562, 58] width 75 height 18
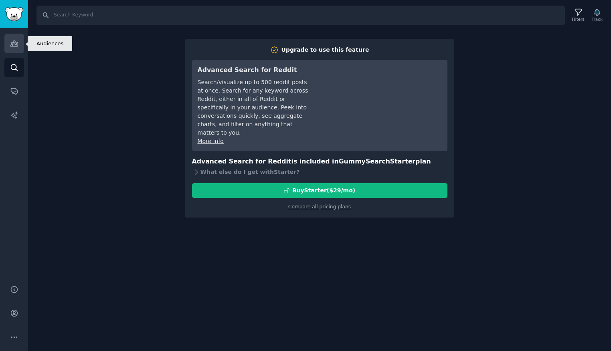
click at [16, 45] on icon "Sidebar" at bounding box center [14, 43] width 8 height 8
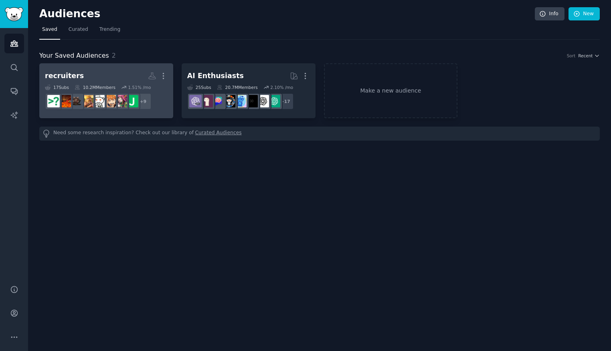
click at [101, 79] on h2 "recruiters Custom Audience More" at bounding box center [106, 76] width 123 height 14
